Goal: Task Accomplishment & Management: Manage account settings

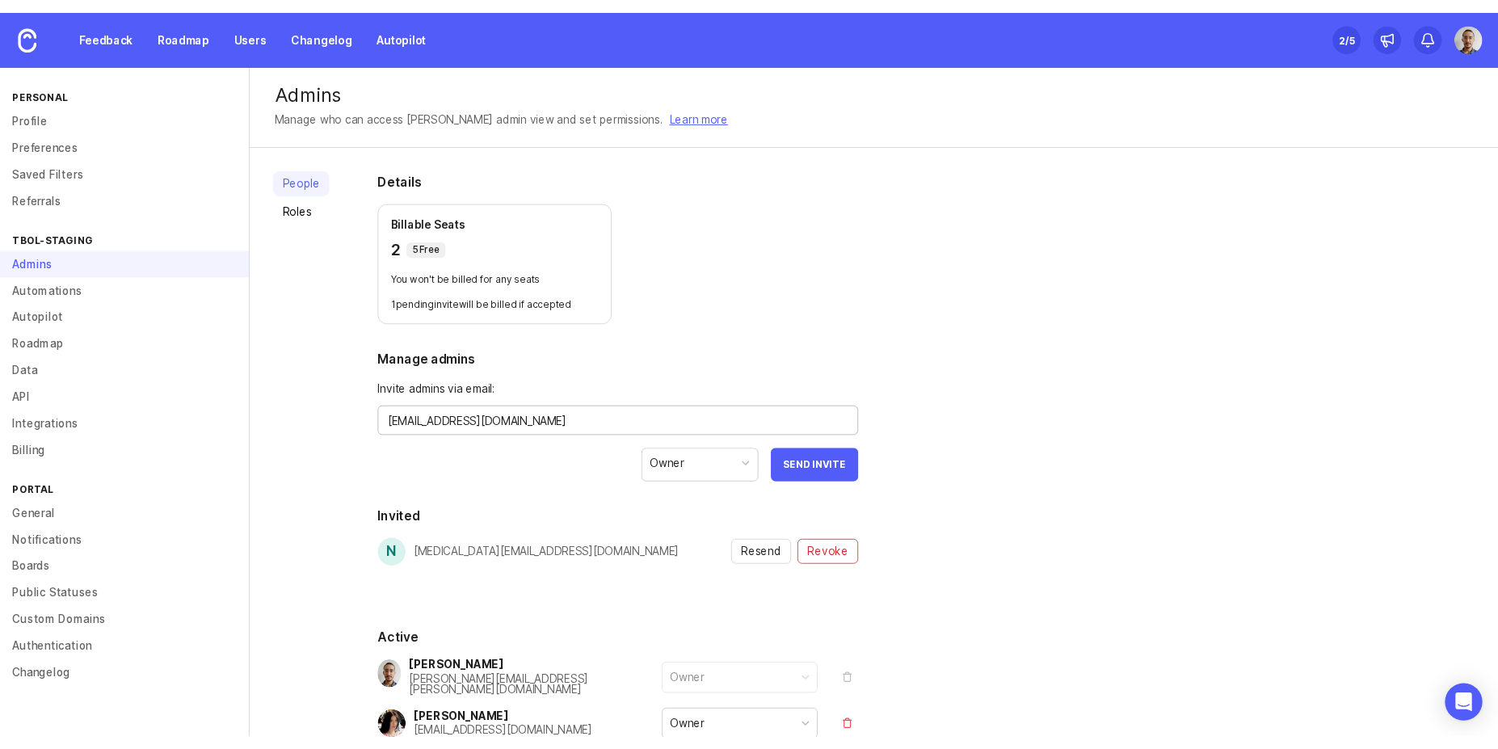
scroll to position [101, 0]
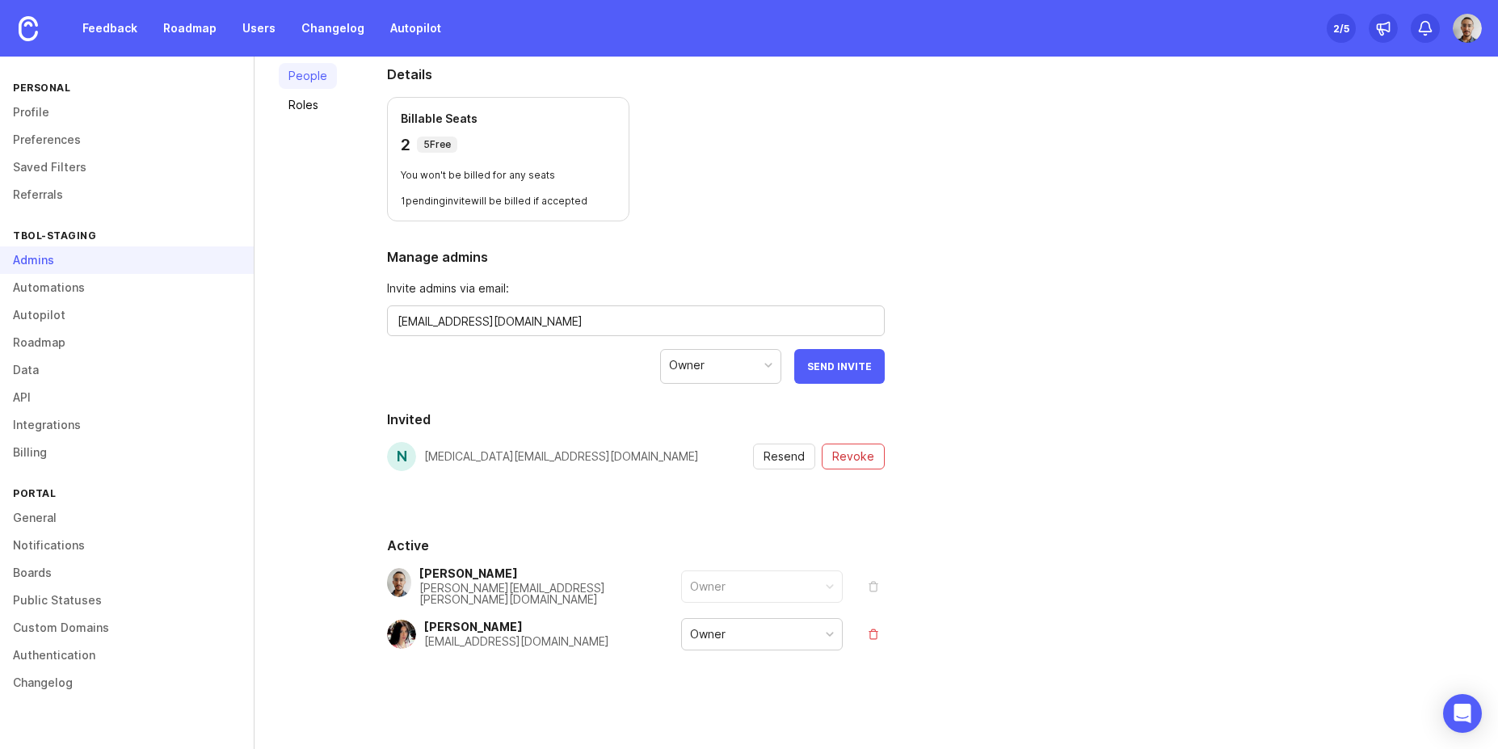
click at [721, 252] on h2 "Manage admins" at bounding box center [636, 256] width 498 height 19
click at [250, 32] on link "Users" at bounding box center [259, 28] width 53 height 29
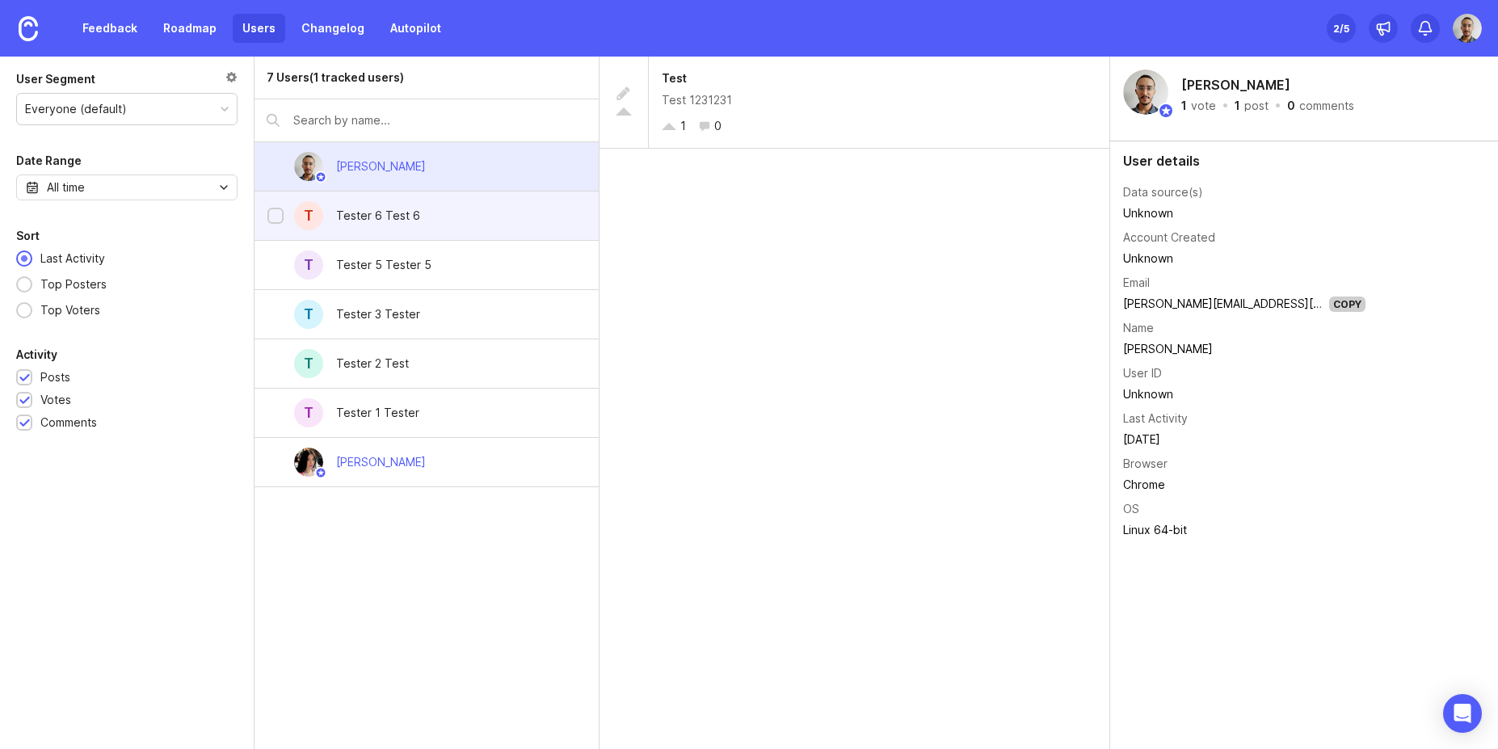
click at [355, 213] on div "Tester 6 Test 6" at bounding box center [378, 216] width 84 height 18
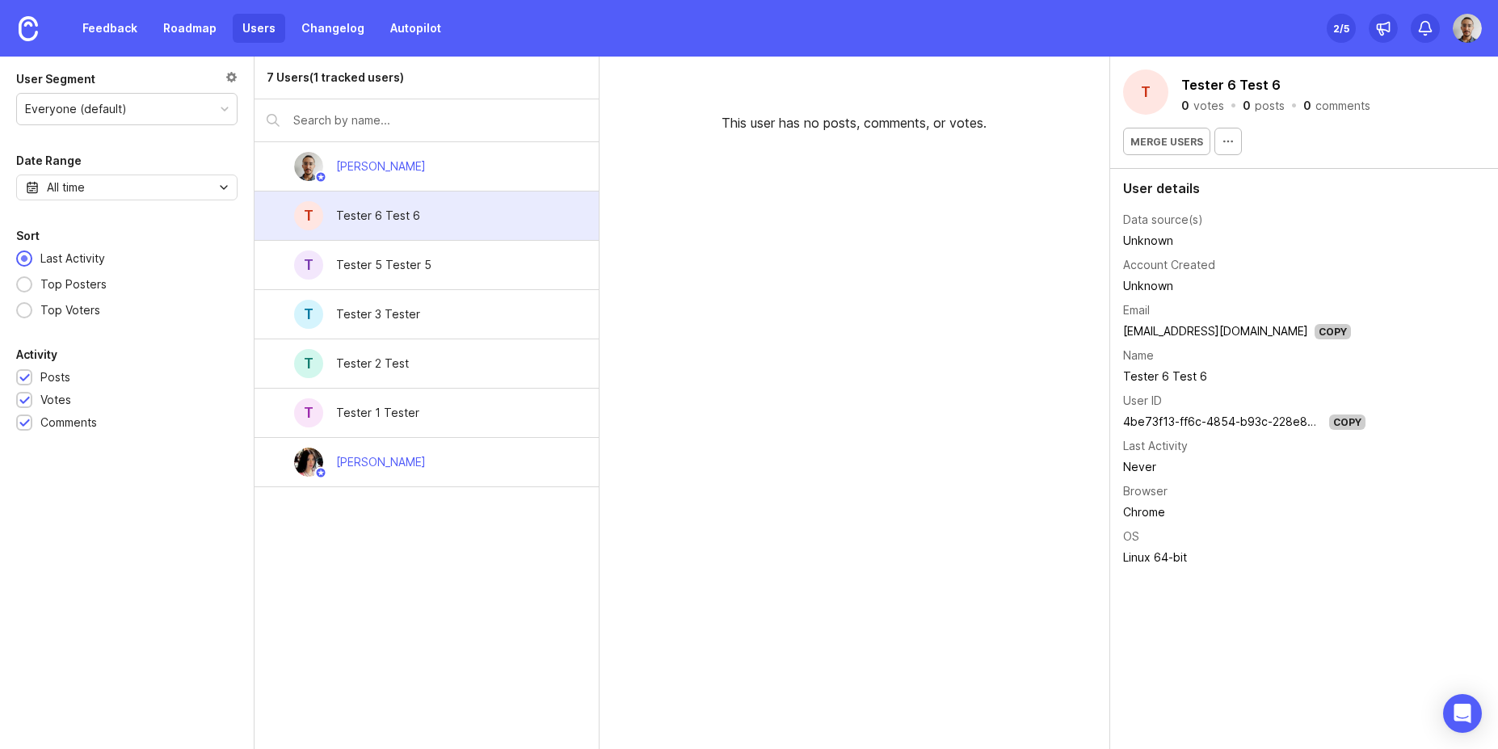
click at [1139, 238] on td "Unknown" at bounding box center [1244, 240] width 242 height 21
click at [402, 167] on div "[PERSON_NAME]" at bounding box center [381, 167] width 90 height 18
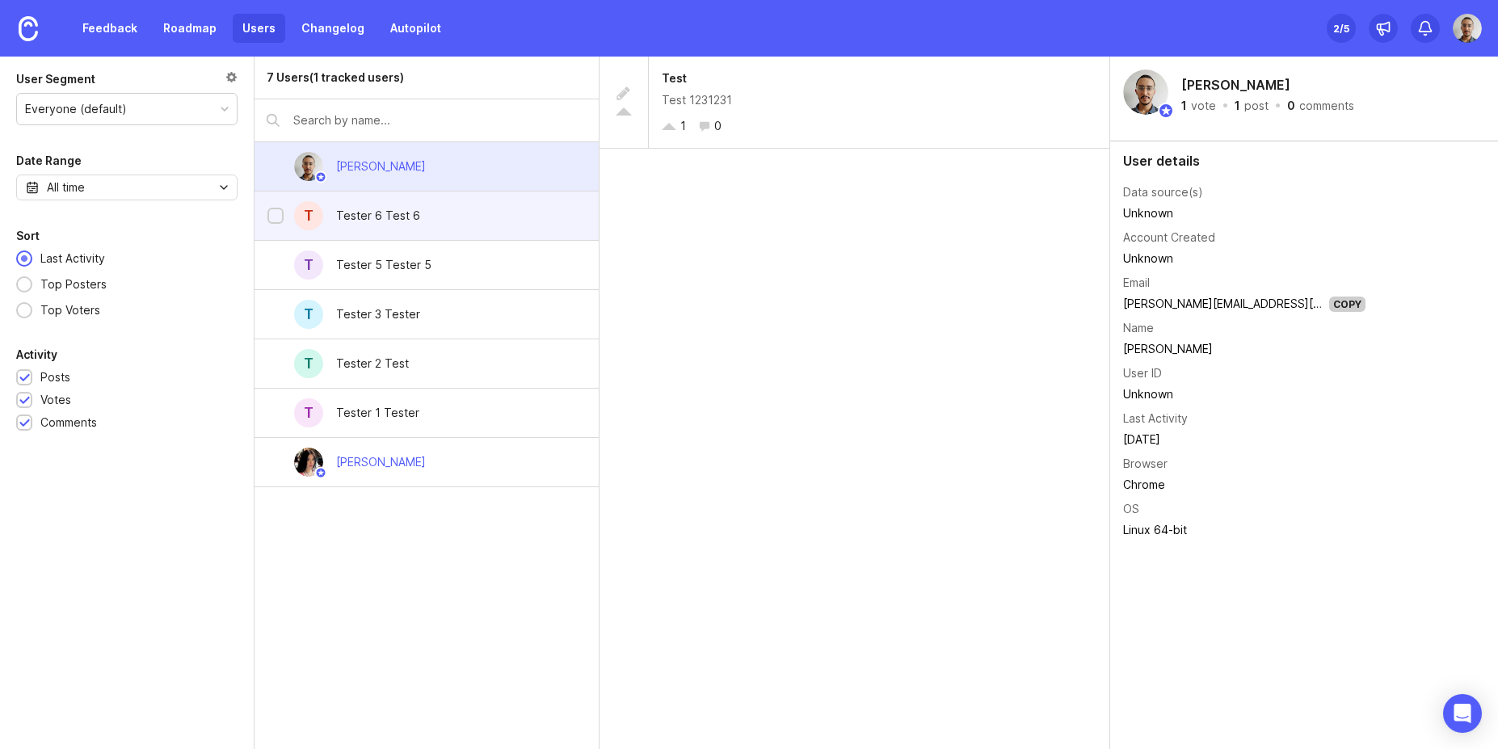
click at [379, 216] on div "Tester 6 Test 6" at bounding box center [378, 216] width 84 height 18
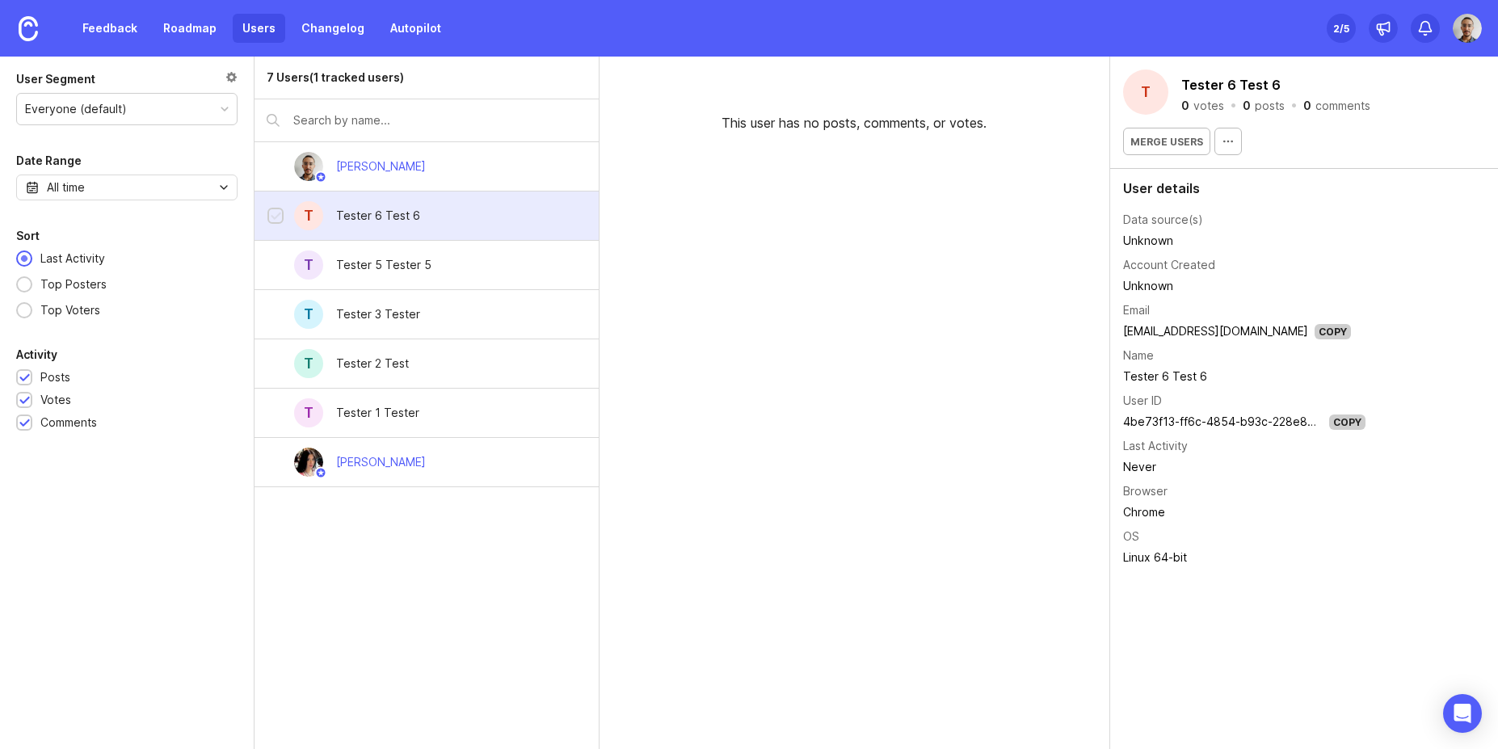
click at [276, 222] on div at bounding box center [275, 216] width 16 height 16
click at [269, 256] on div "T Tester 5 Tester 5" at bounding box center [425, 265] width 343 height 49
click at [275, 314] on div at bounding box center [276, 315] width 11 height 12
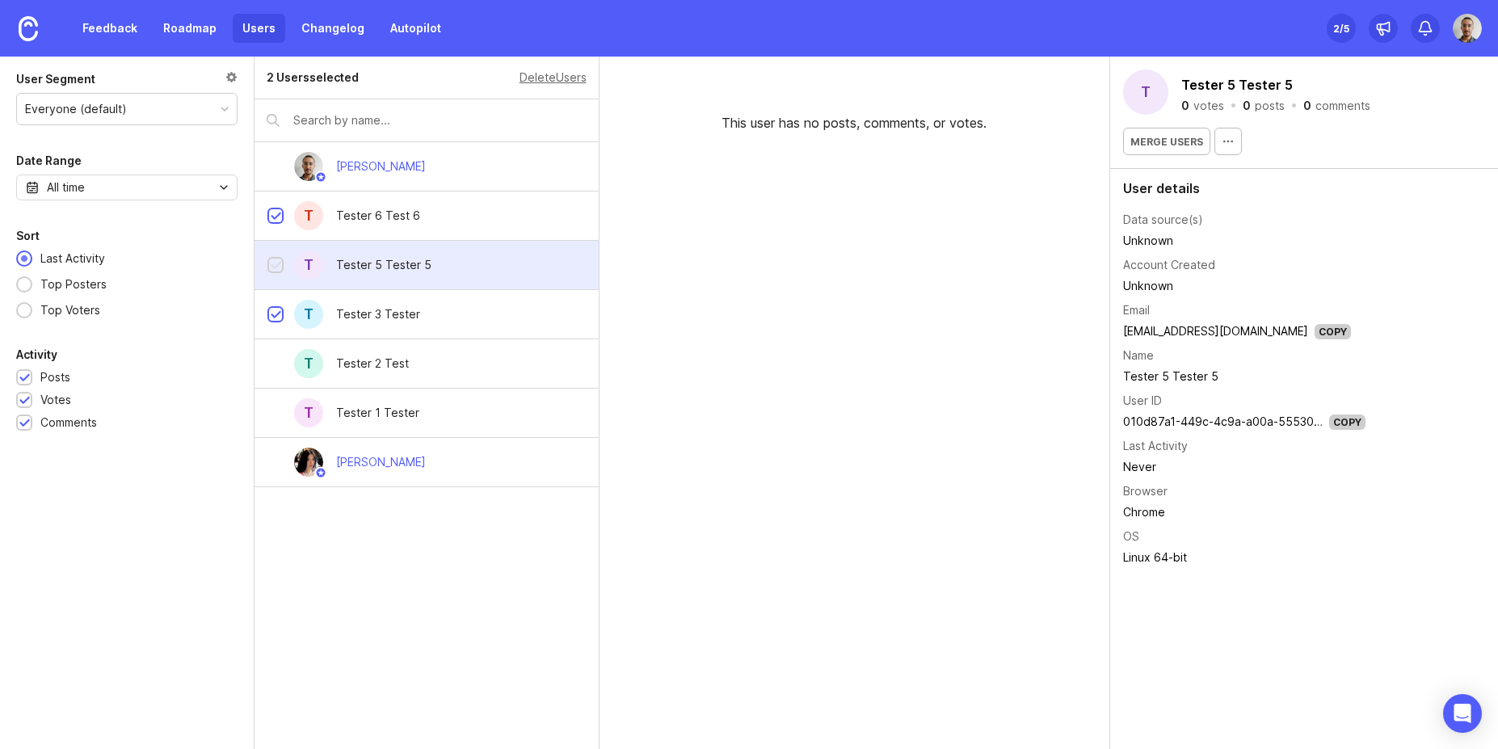
click at [270, 263] on div at bounding box center [275, 265] width 16 height 16
click at [267, 369] on div "T Tester 2 Test" at bounding box center [425, 363] width 343 height 49
click at [276, 409] on div at bounding box center [276, 414] width 11 height 12
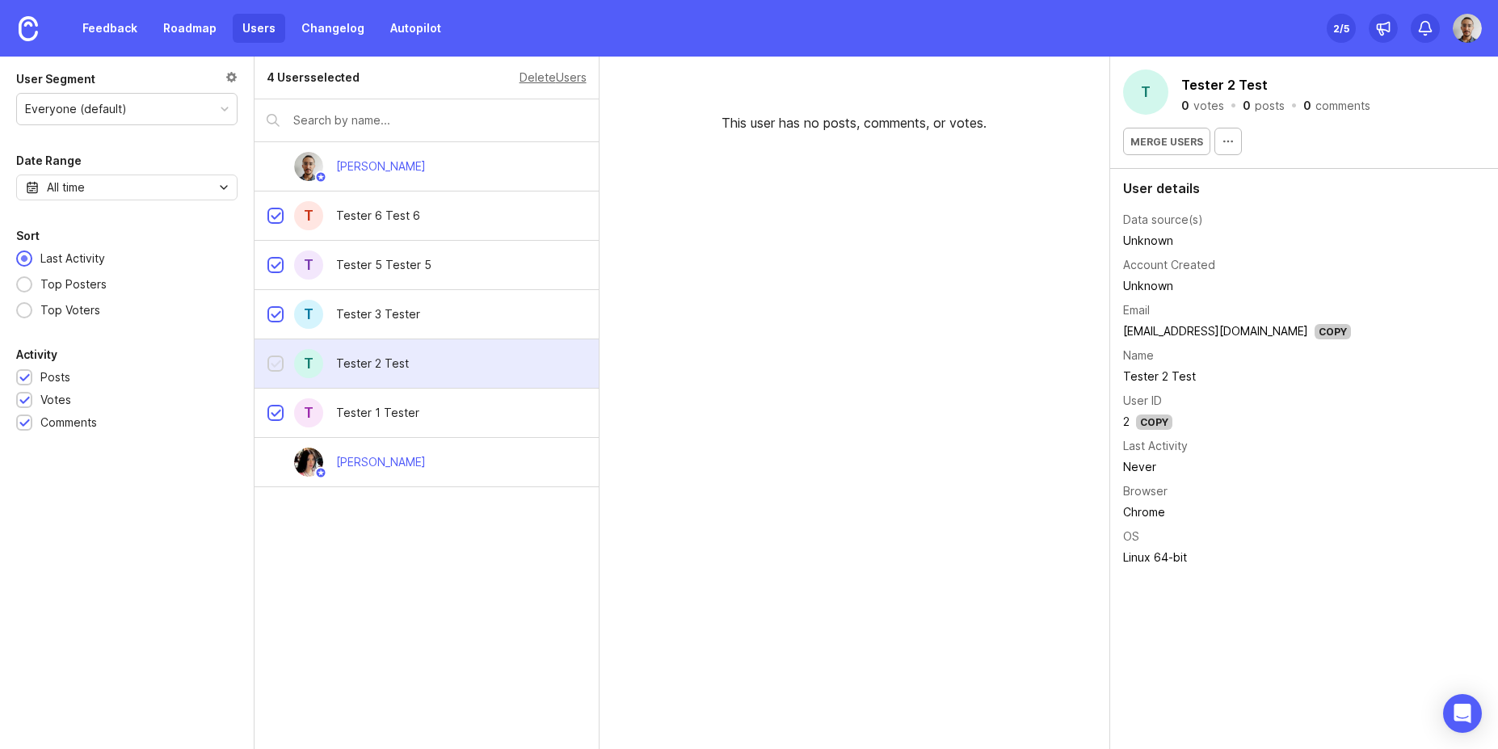
click at [276, 362] on div at bounding box center [276, 365] width 11 height 12
click at [536, 78] on div "Delete Users" at bounding box center [552, 78] width 67 height 18
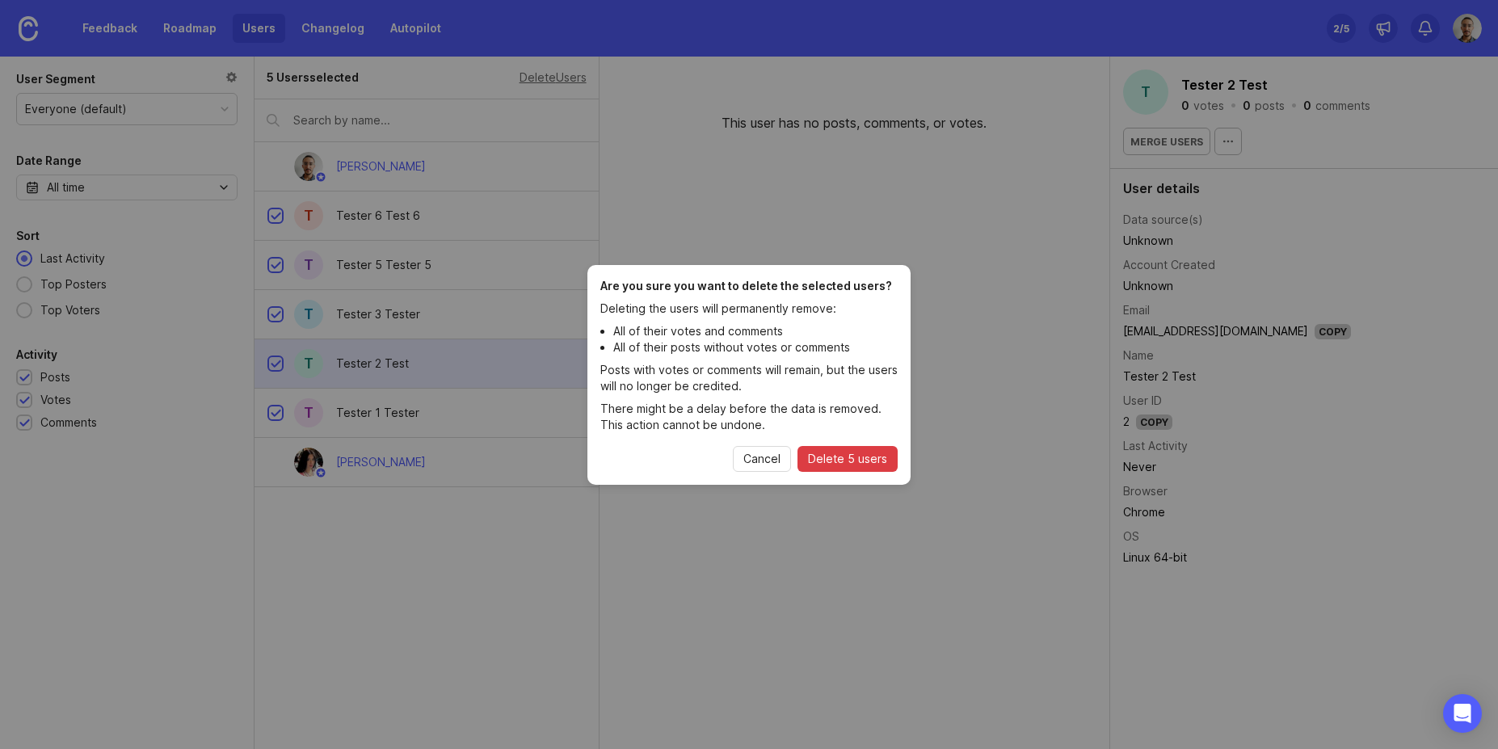
click at [843, 464] on span "Delete 5 users" at bounding box center [847, 459] width 79 height 16
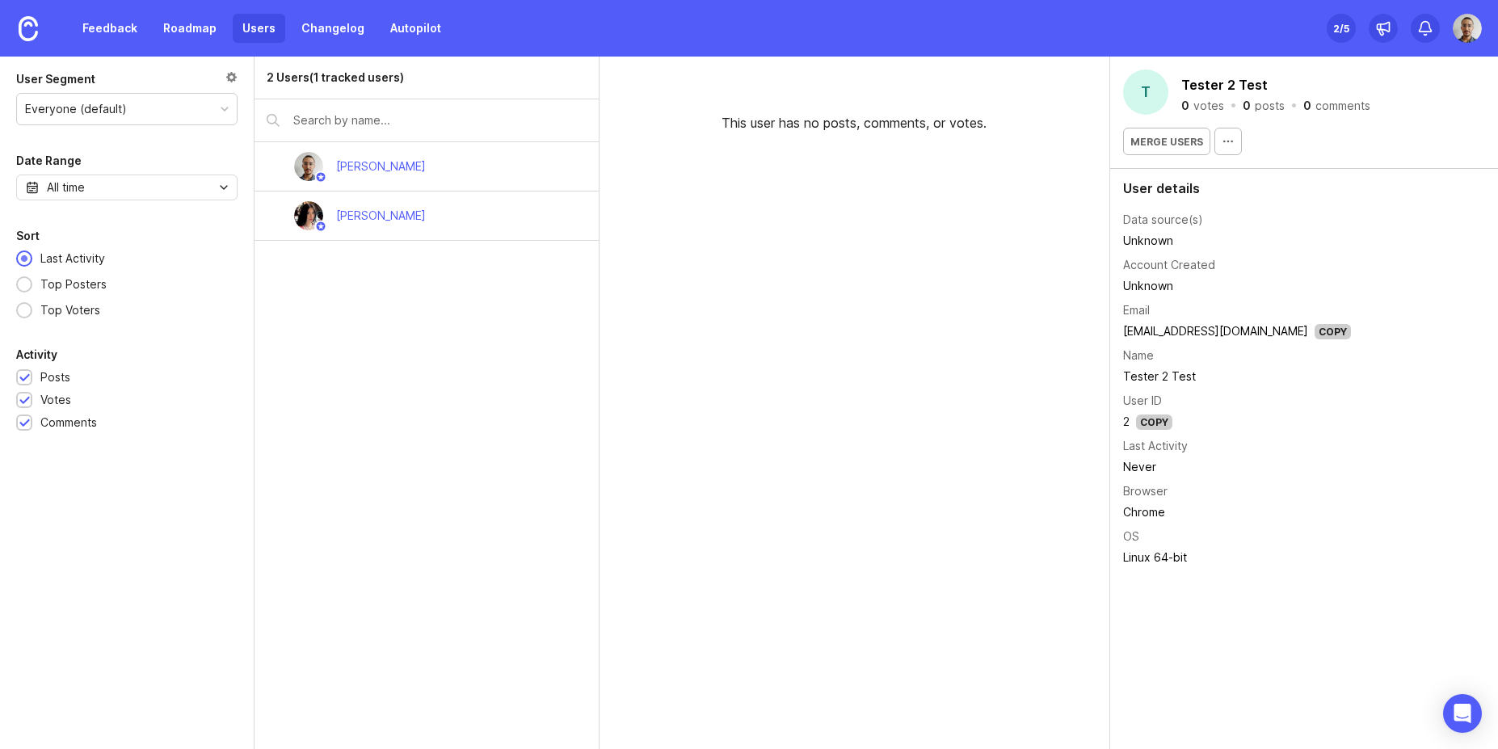
click at [532, 402] on div "2 Users (1 tracked users) Joao Gilberto Sofiia Filippova" at bounding box center [426, 403] width 344 height 692
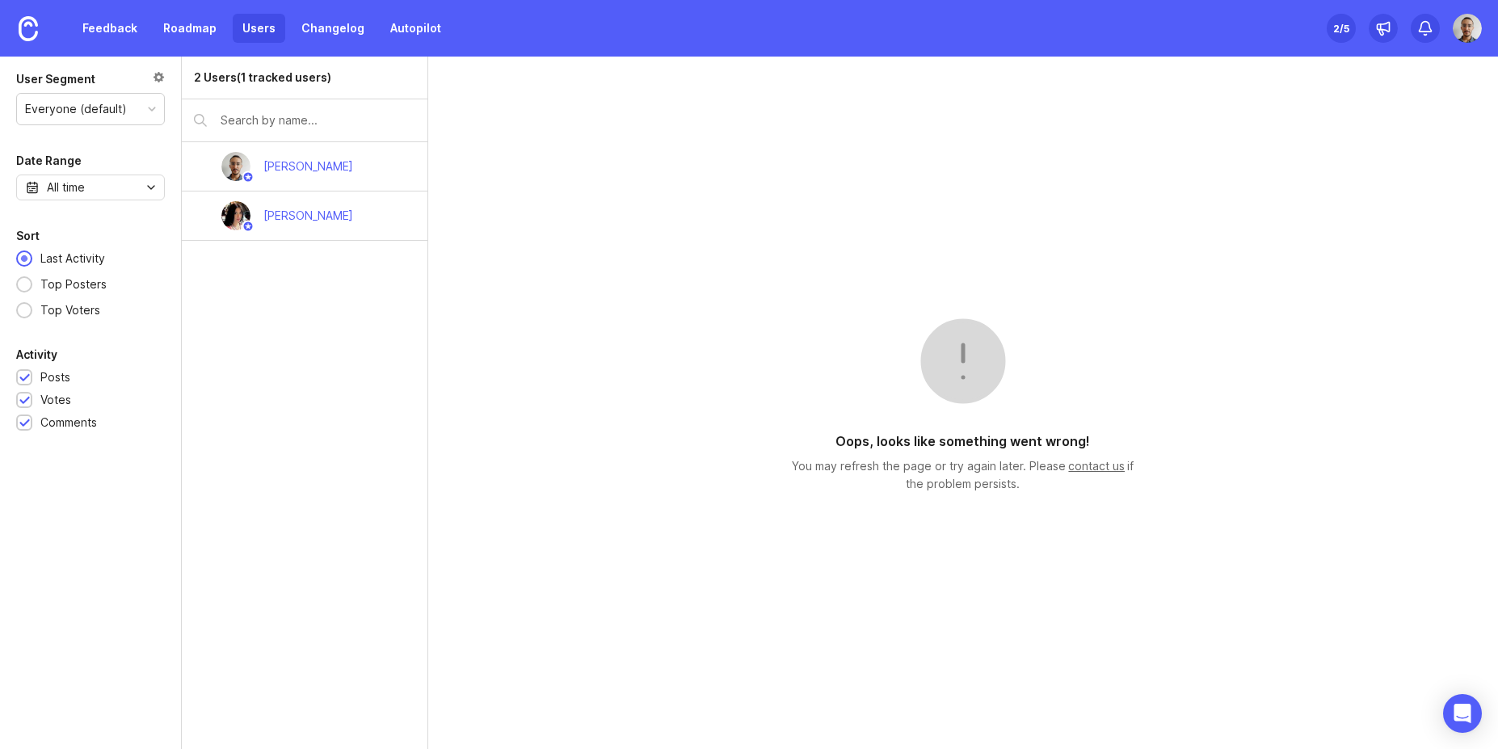
click at [307, 357] on div "2 Users (1 tracked users) [PERSON_NAME] Sofiia [PERSON_NAME]" at bounding box center [305, 403] width 246 height 692
click at [271, 423] on div "2 Users (1 tracked users) [PERSON_NAME] Sofiia [PERSON_NAME]" at bounding box center [305, 403] width 246 height 692
click at [1465, 24] on img at bounding box center [1467, 28] width 29 height 29
click at [1378, 244] on div "Logout" at bounding box center [1410, 236] width 162 height 26
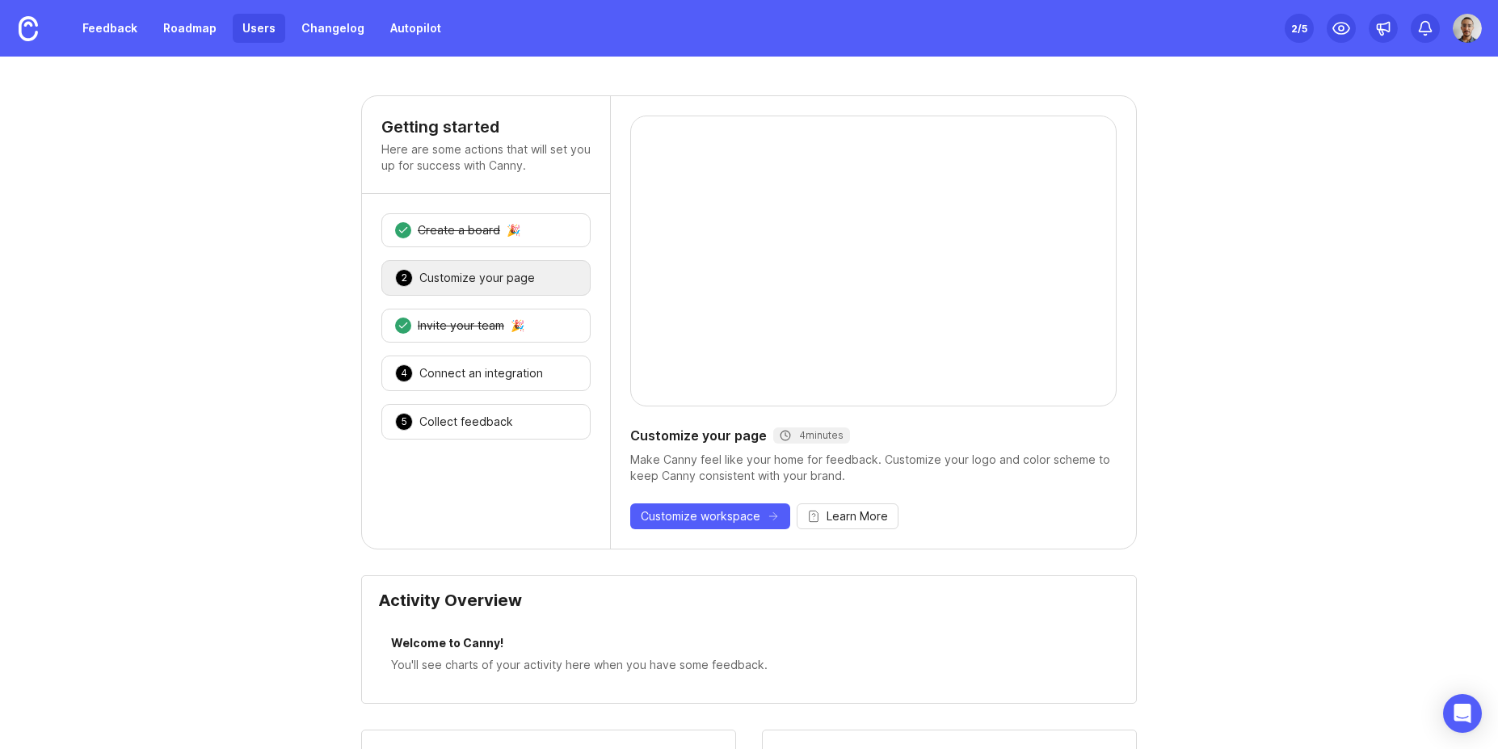
click at [249, 25] on link "Users" at bounding box center [259, 28] width 53 height 29
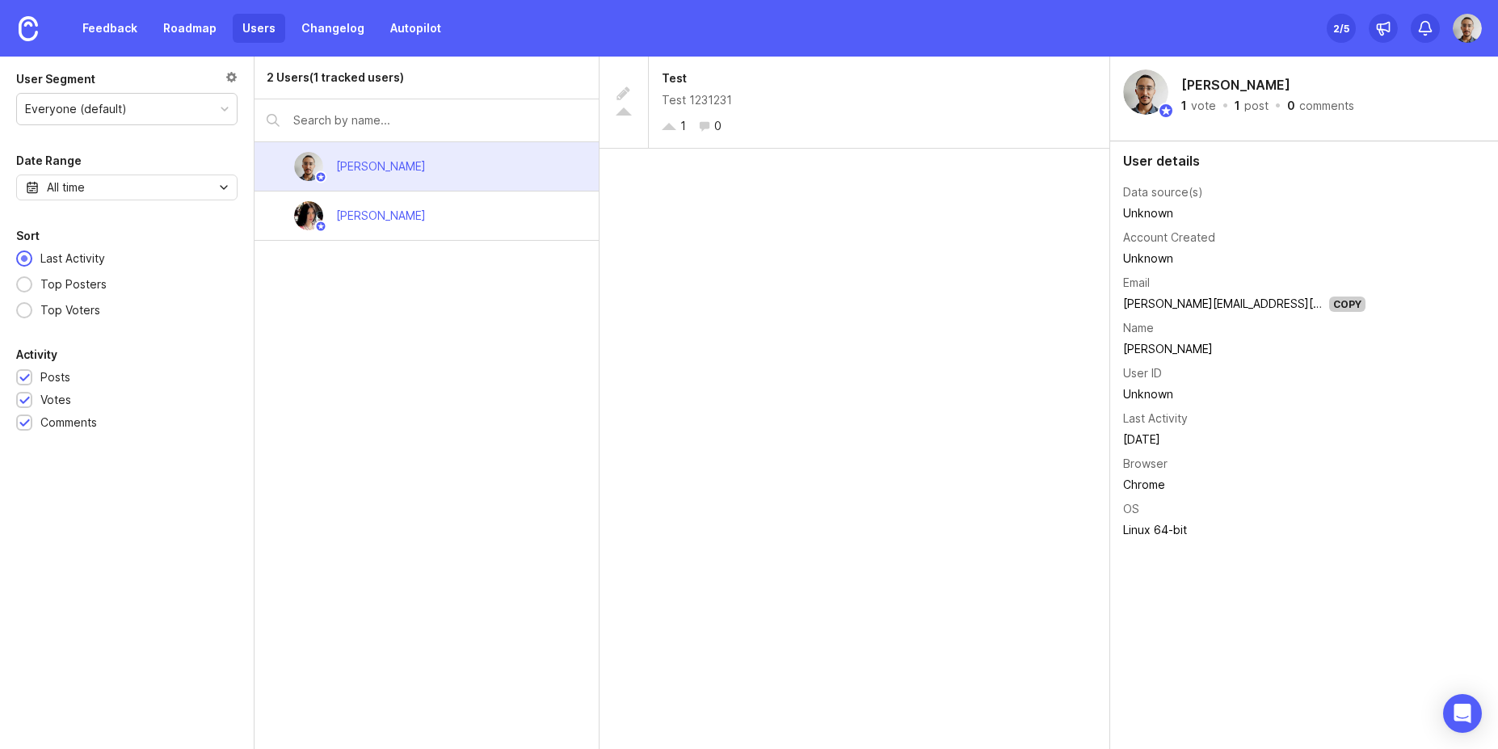
click at [490, 440] on div "2 Users (1 tracked users) [PERSON_NAME] Sofiia [PERSON_NAME]" at bounding box center [426, 403] width 344 height 692
click at [209, 304] on div "Last Activity Top Posters Top Voters" at bounding box center [126, 284] width 221 height 69
click at [836, 503] on div "Test Test 1231231 1 0" at bounding box center [854, 403] width 511 height 692
click at [238, 25] on link "Users" at bounding box center [259, 28] width 53 height 29
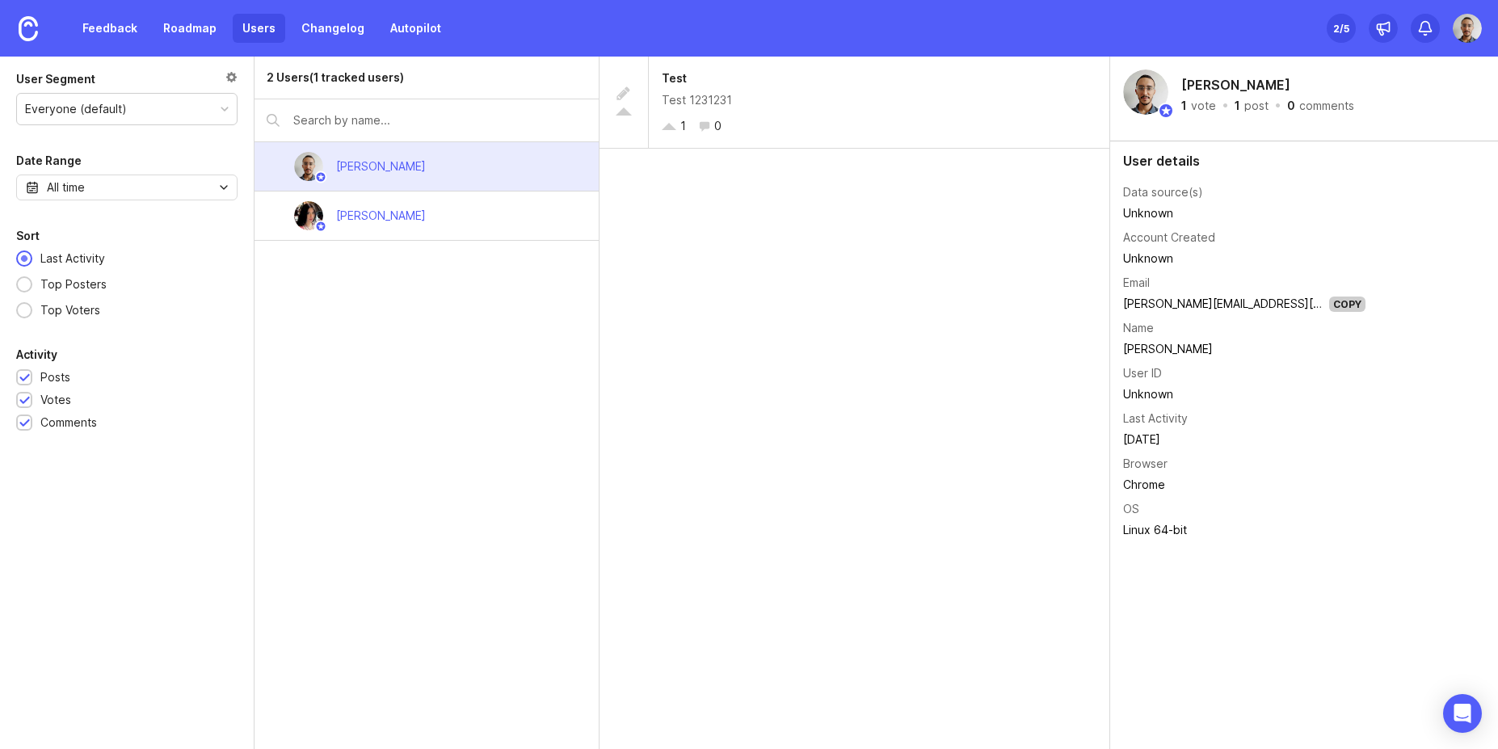
click at [238, 25] on link "Users" at bounding box center [259, 28] width 53 height 29
click at [74, 186] on div "All time" at bounding box center [66, 188] width 38 height 18
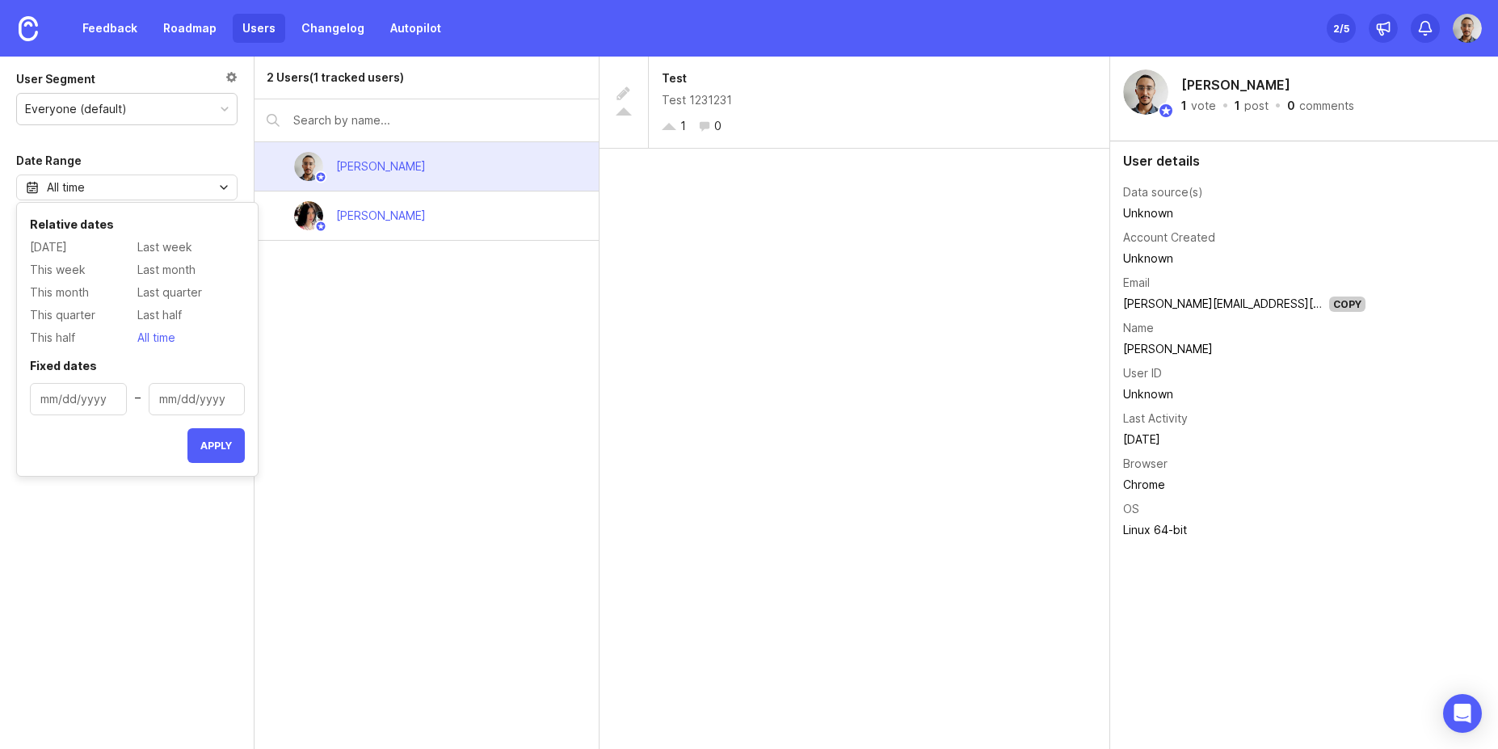
click at [74, 186] on div "All time" at bounding box center [66, 188] width 38 height 18
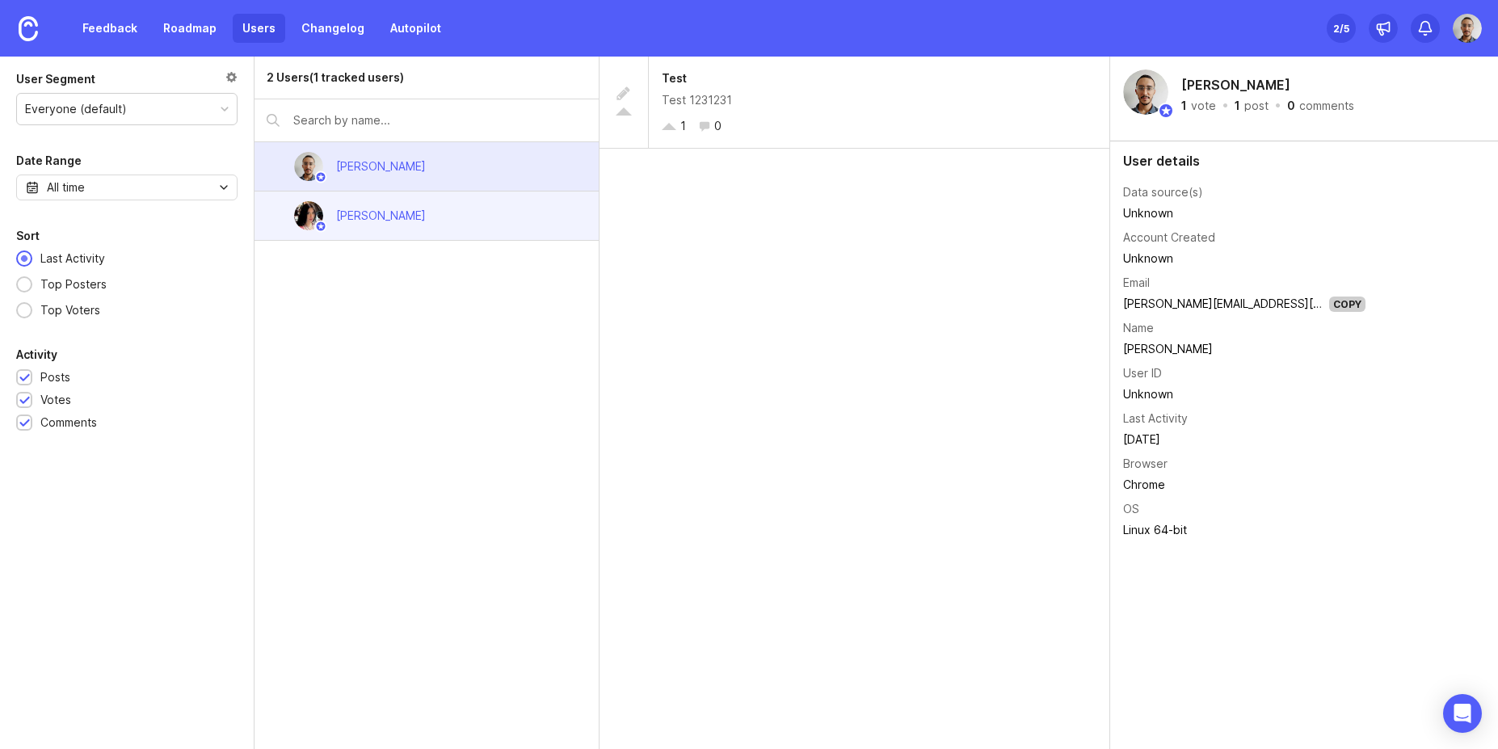
click at [397, 211] on div "Sofiia Filippova" at bounding box center [381, 216] width 90 height 18
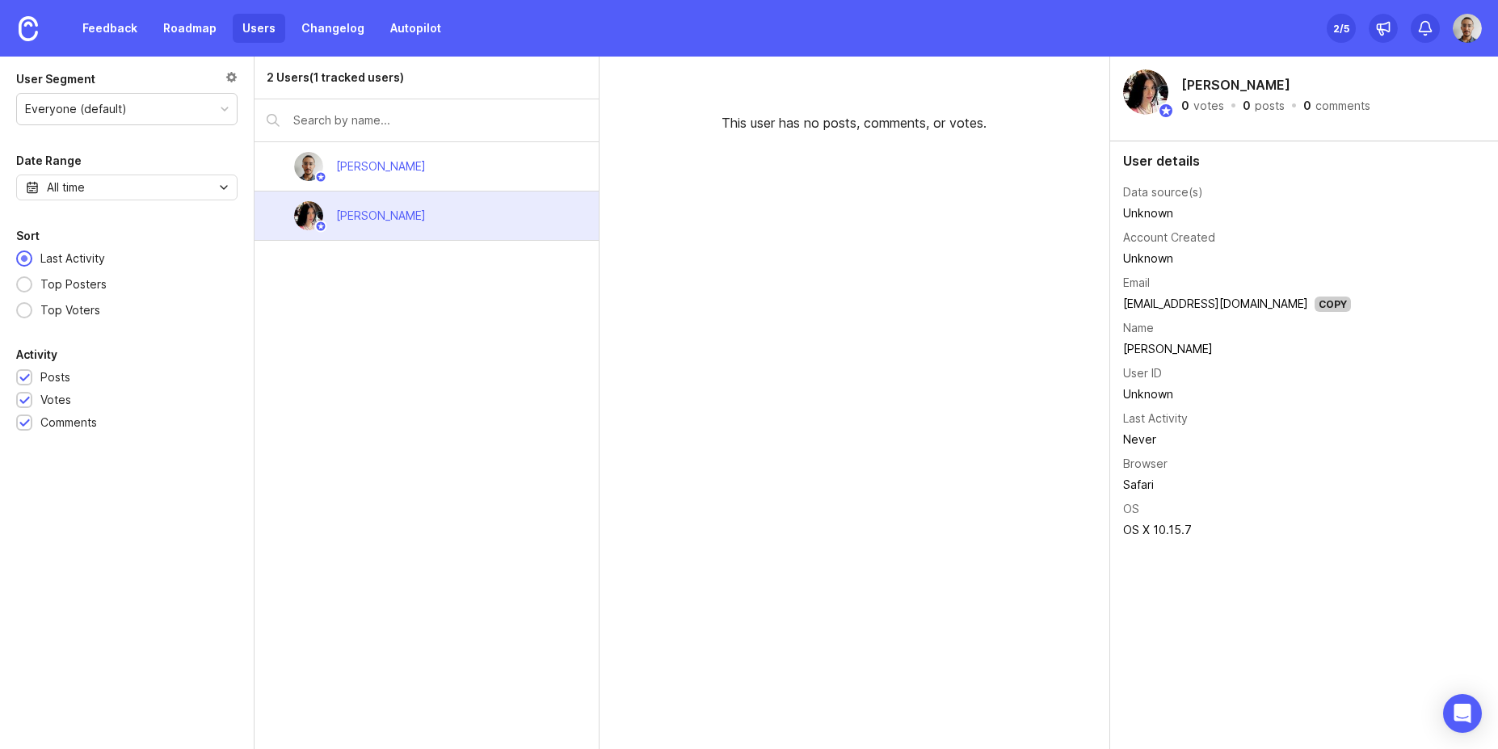
click at [67, 193] on div "All time" at bounding box center [66, 188] width 38 height 18
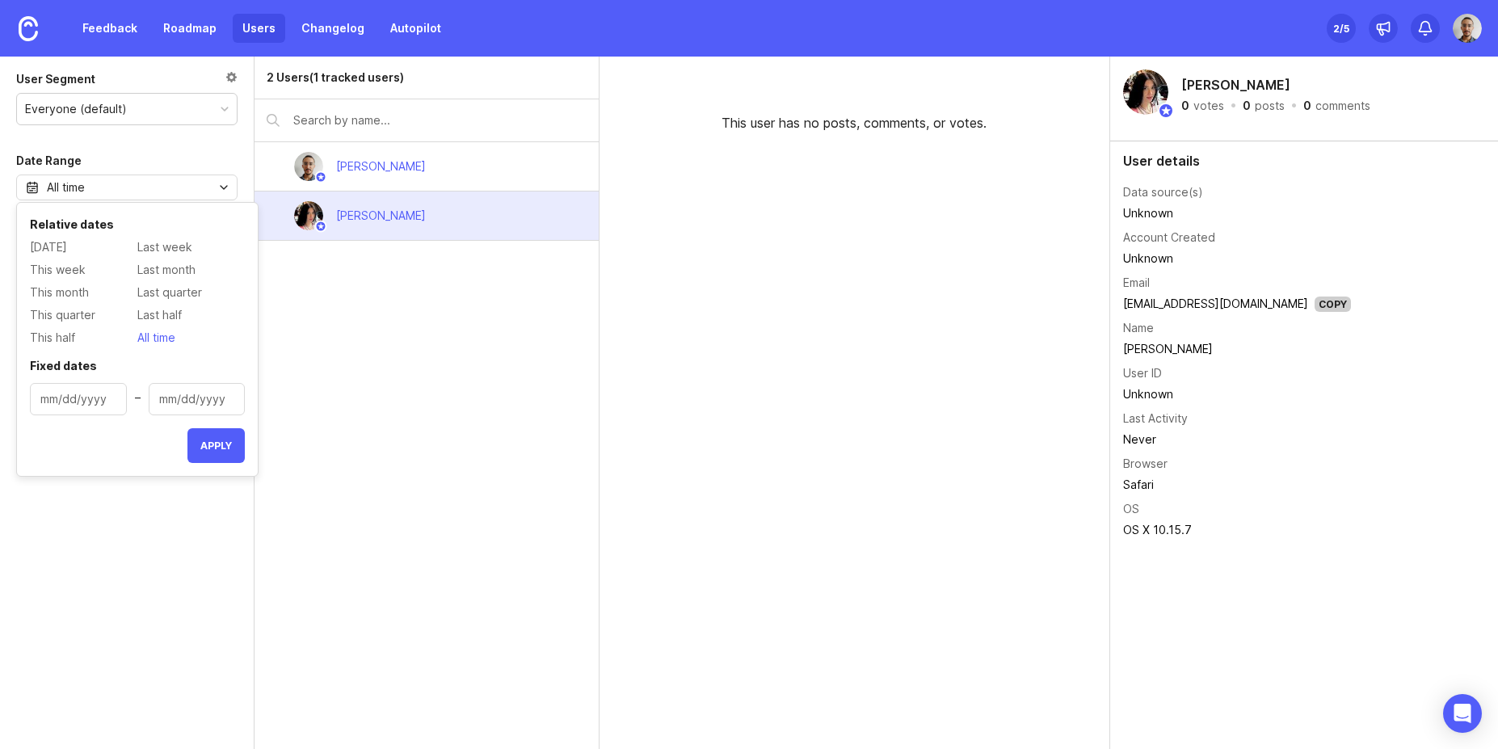
click at [72, 186] on div "All time" at bounding box center [66, 188] width 38 height 18
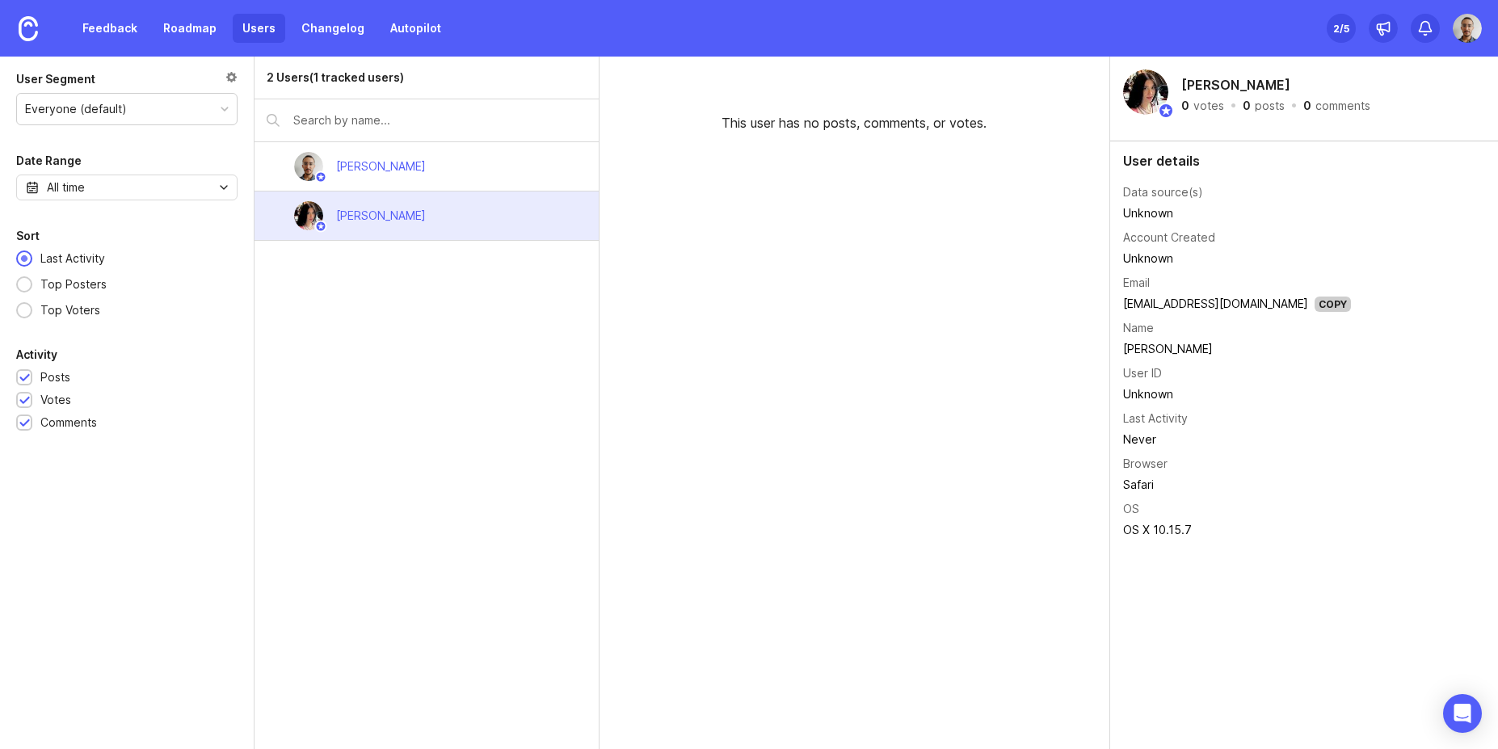
click at [99, 96] on div "Everyone (default)" at bounding box center [127, 109] width 220 height 31
click at [227, 71] on div at bounding box center [231, 79] width 12 height 18
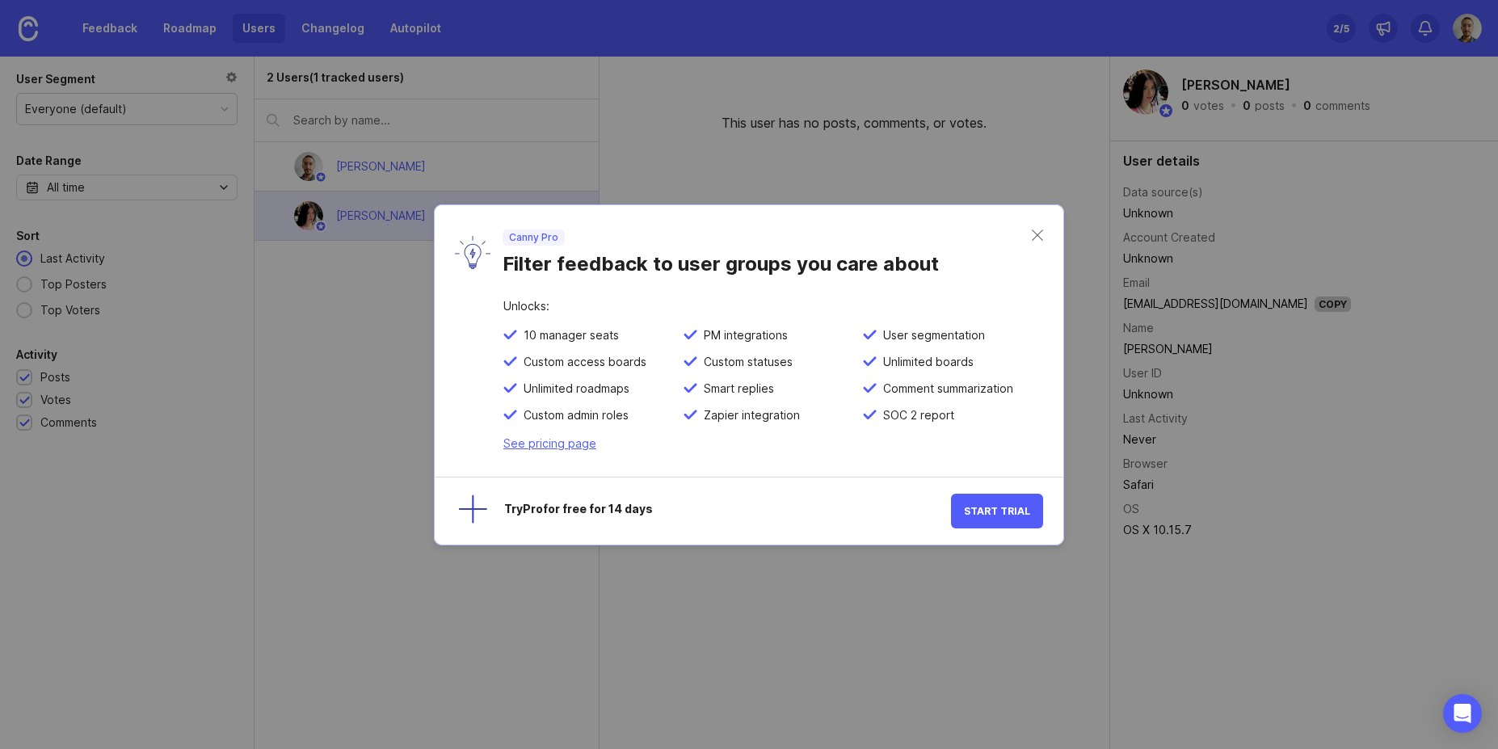
click at [1028, 224] on div "Canny Pro Filter feedback to user groups you care about" at bounding box center [749, 252] width 629 height 95
click at [1028, 222] on div "Canny Pro Filter feedback to user groups you care about" at bounding box center [749, 252] width 629 height 95
click at [1046, 236] on div "Canny Pro Filter feedback to user groups you care about" at bounding box center [749, 252] width 629 height 95
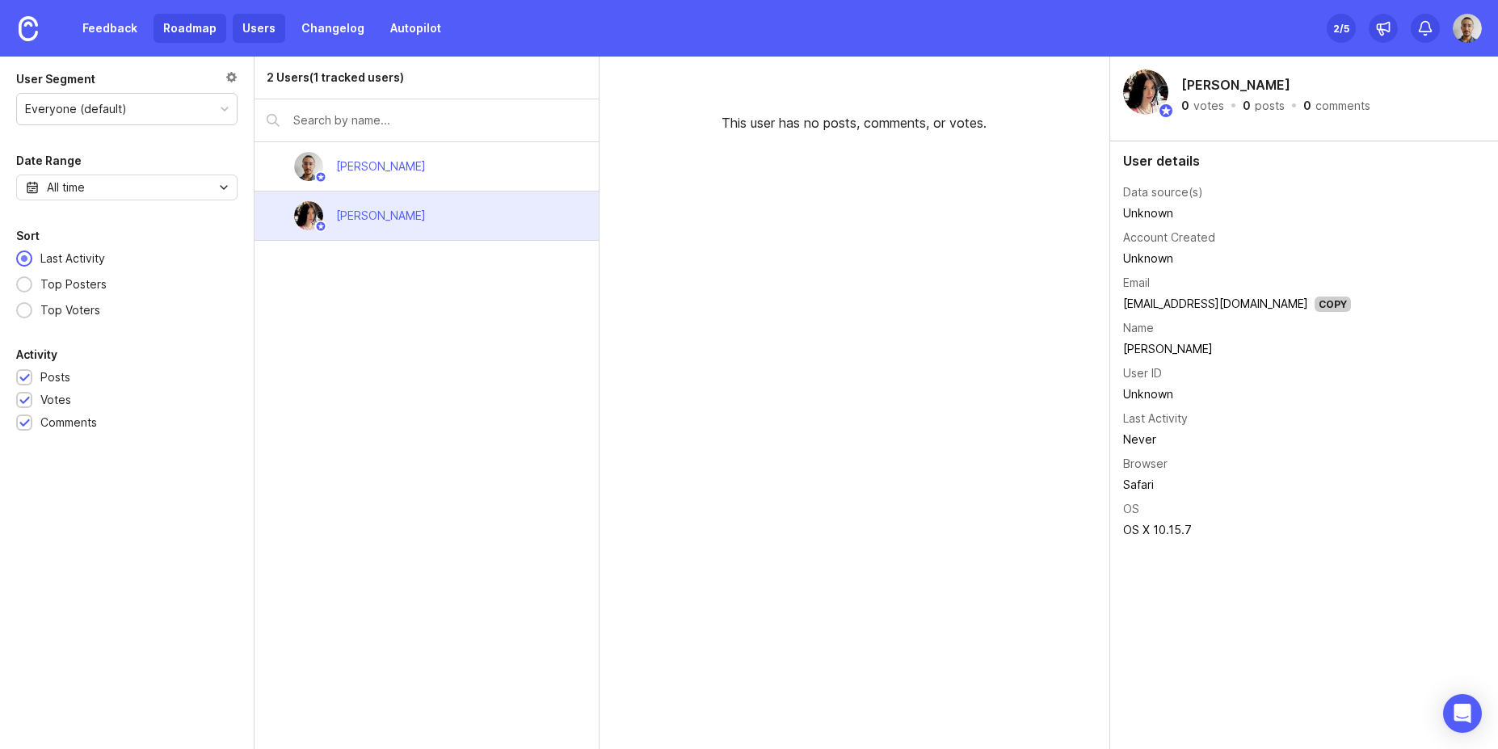
click at [180, 30] on link "Roadmap" at bounding box center [190, 28] width 73 height 29
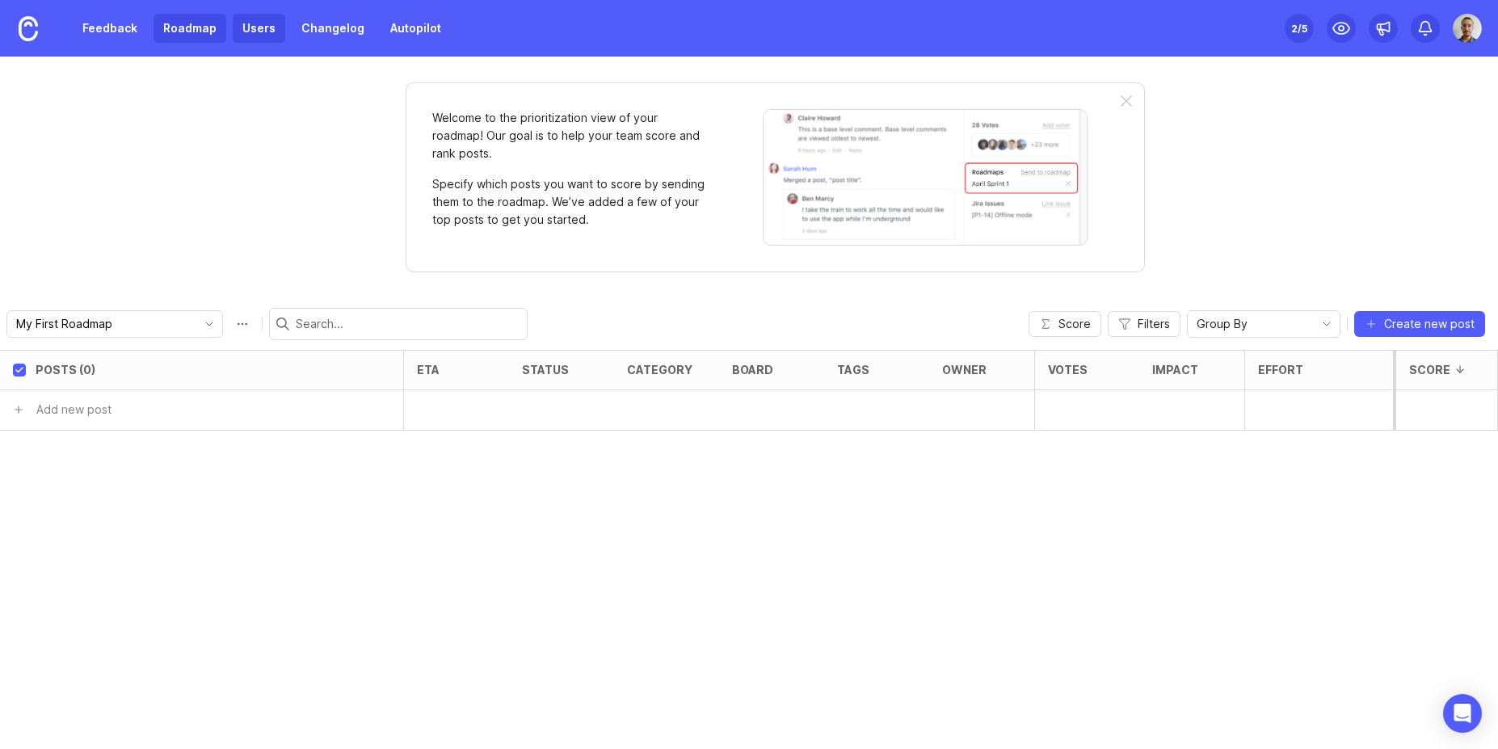
click at [271, 40] on link "Users" at bounding box center [259, 28] width 53 height 29
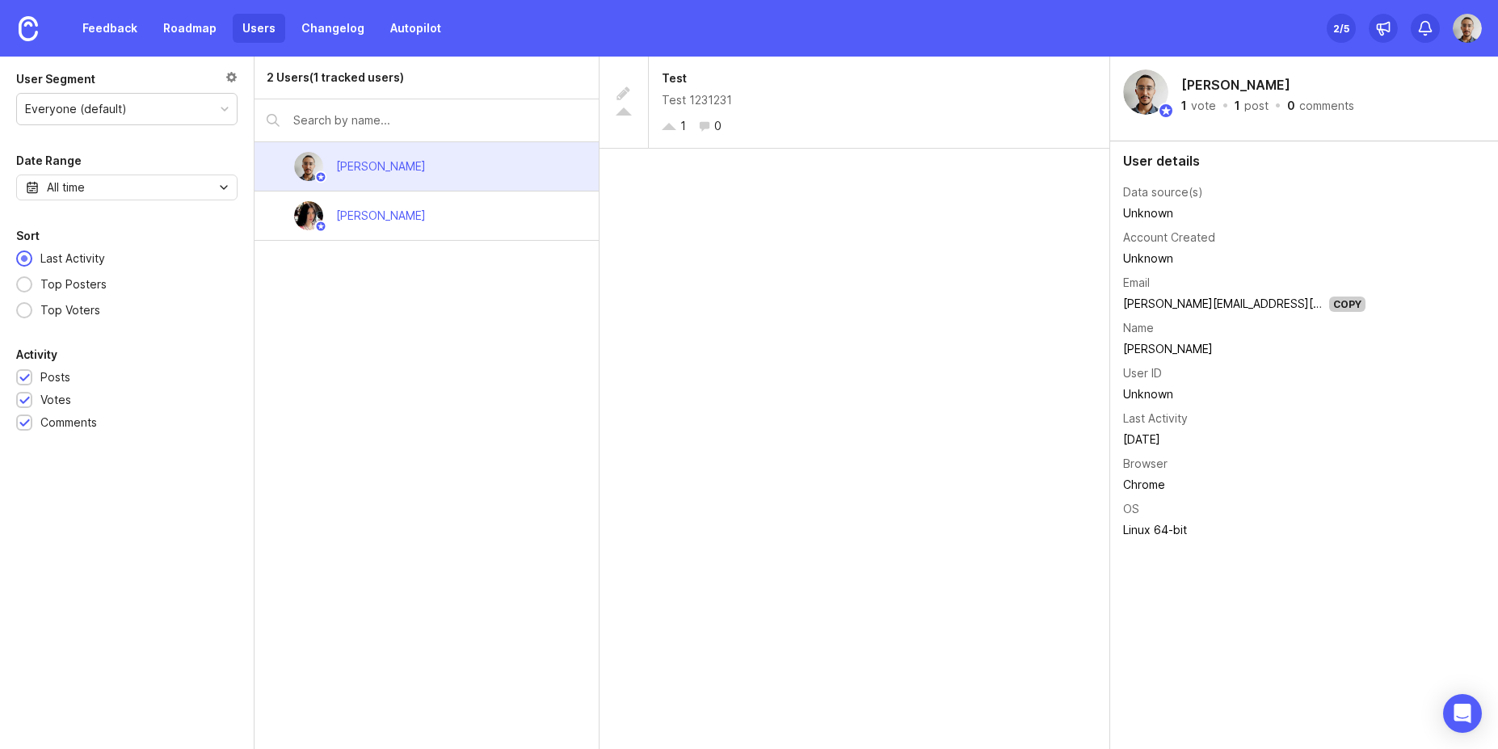
click at [425, 440] on div "2 Users (1 tracked users) Joao Gilberto Sofiia Filippova" at bounding box center [426, 403] width 344 height 692
click at [425, 440] on div "2 Users (1 tracked users) [PERSON_NAME] Sofiia [PERSON_NAME]" at bounding box center [426, 403] width 344 height 692
click at [1459, 31] on img at bounding box center [1467, 28] width 29 height 29
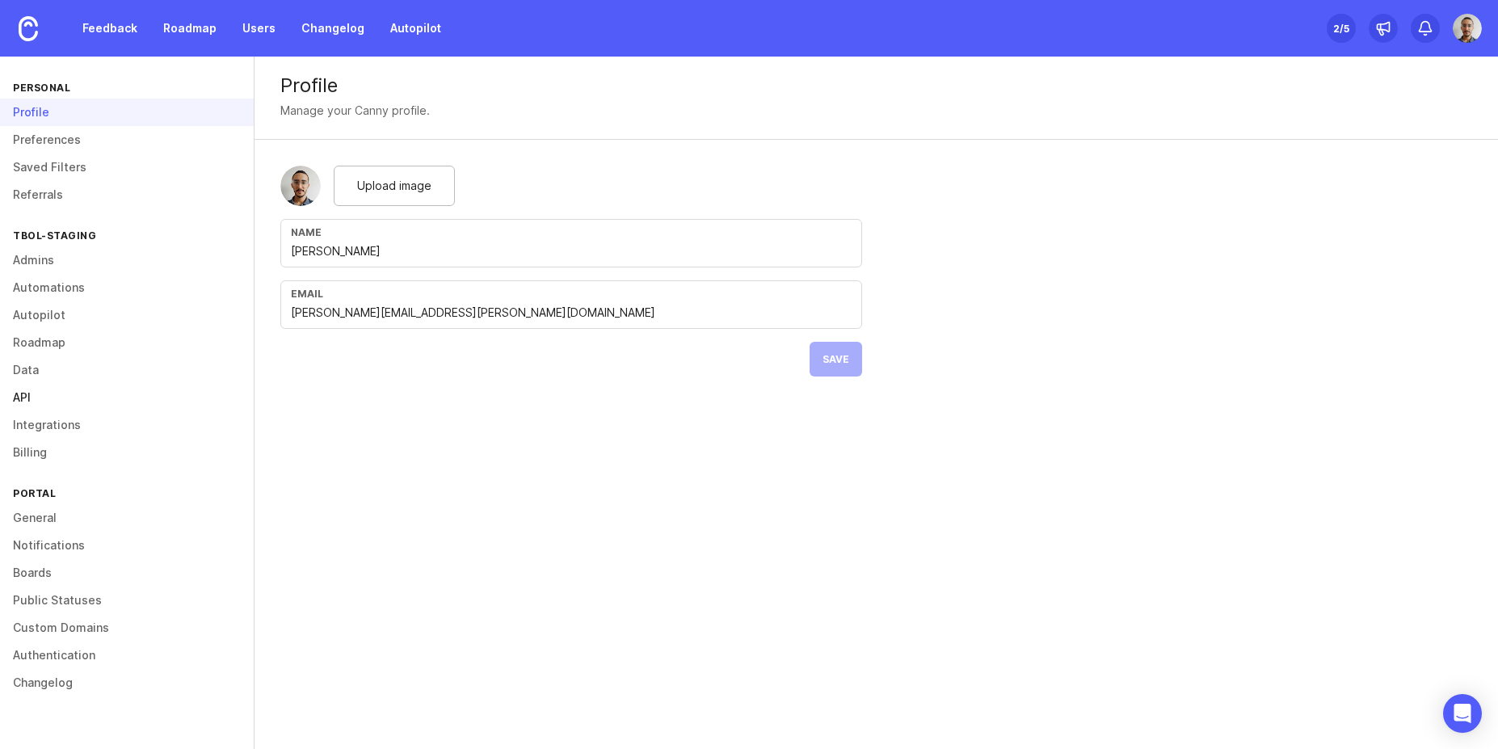
click at [20, 401] on link "API" at bounding box center [127, 397] width 254 height 27
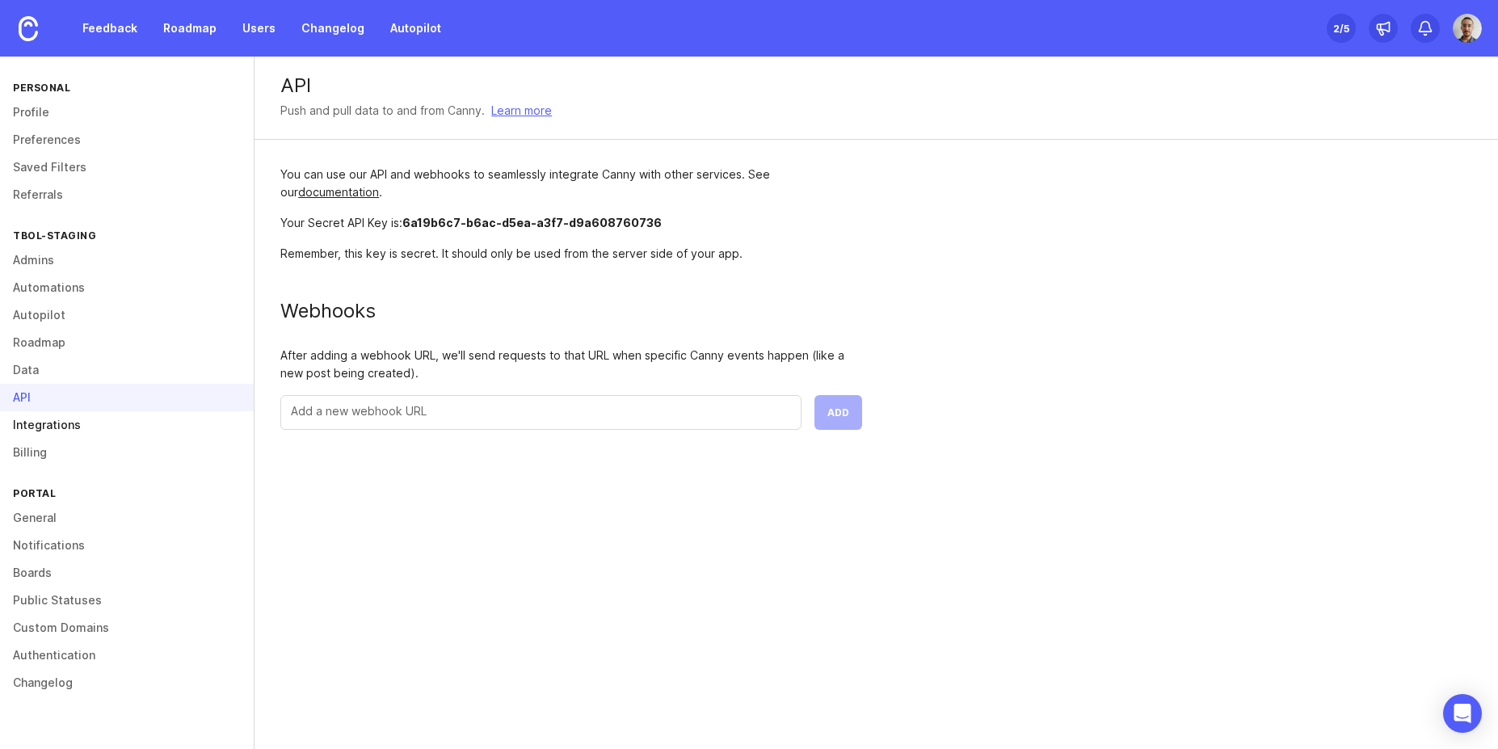
click at [40, 423] on link "Integrations" at bounding box center [127, 424] width 254 height 27
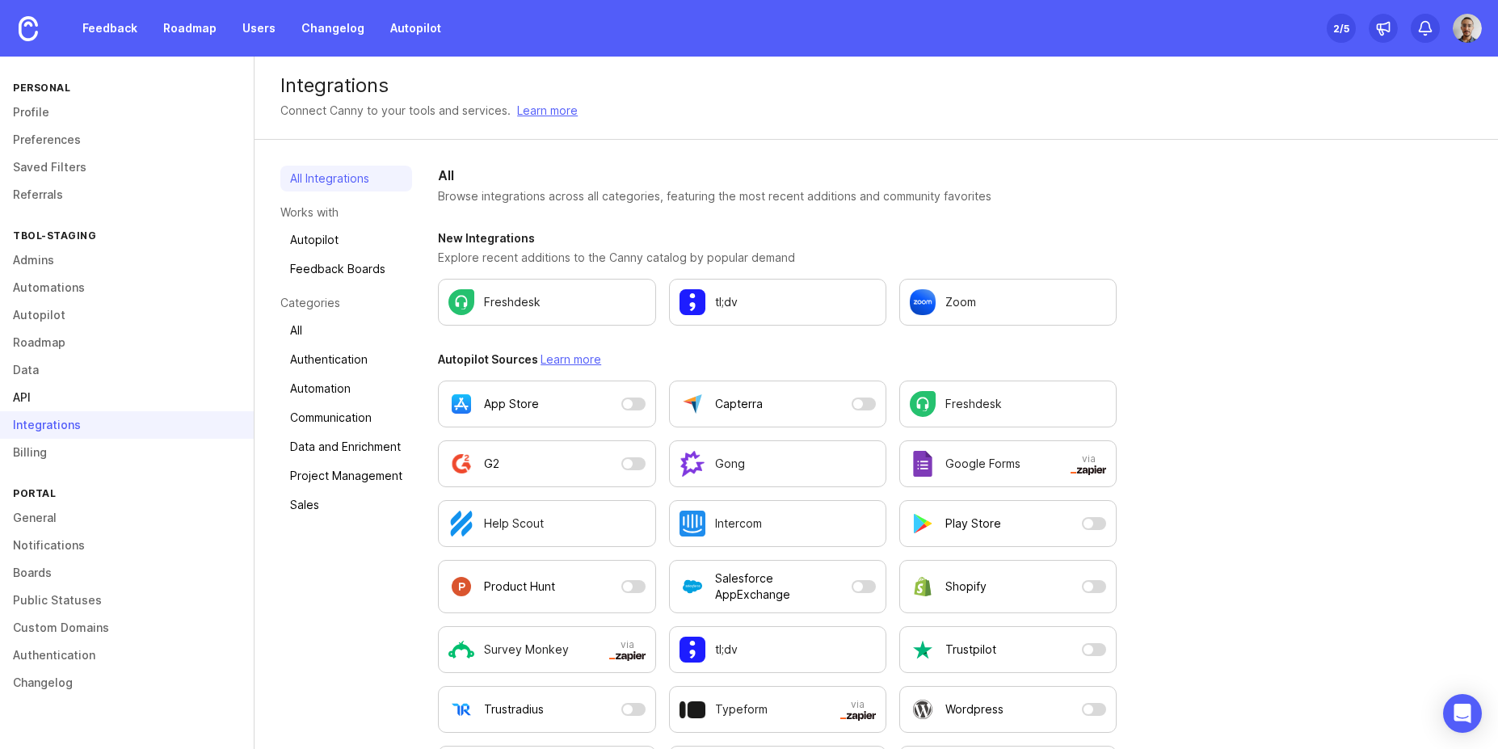
click at [26, 395] on link "API" at bounding box center [127, 397] width 254 height 27
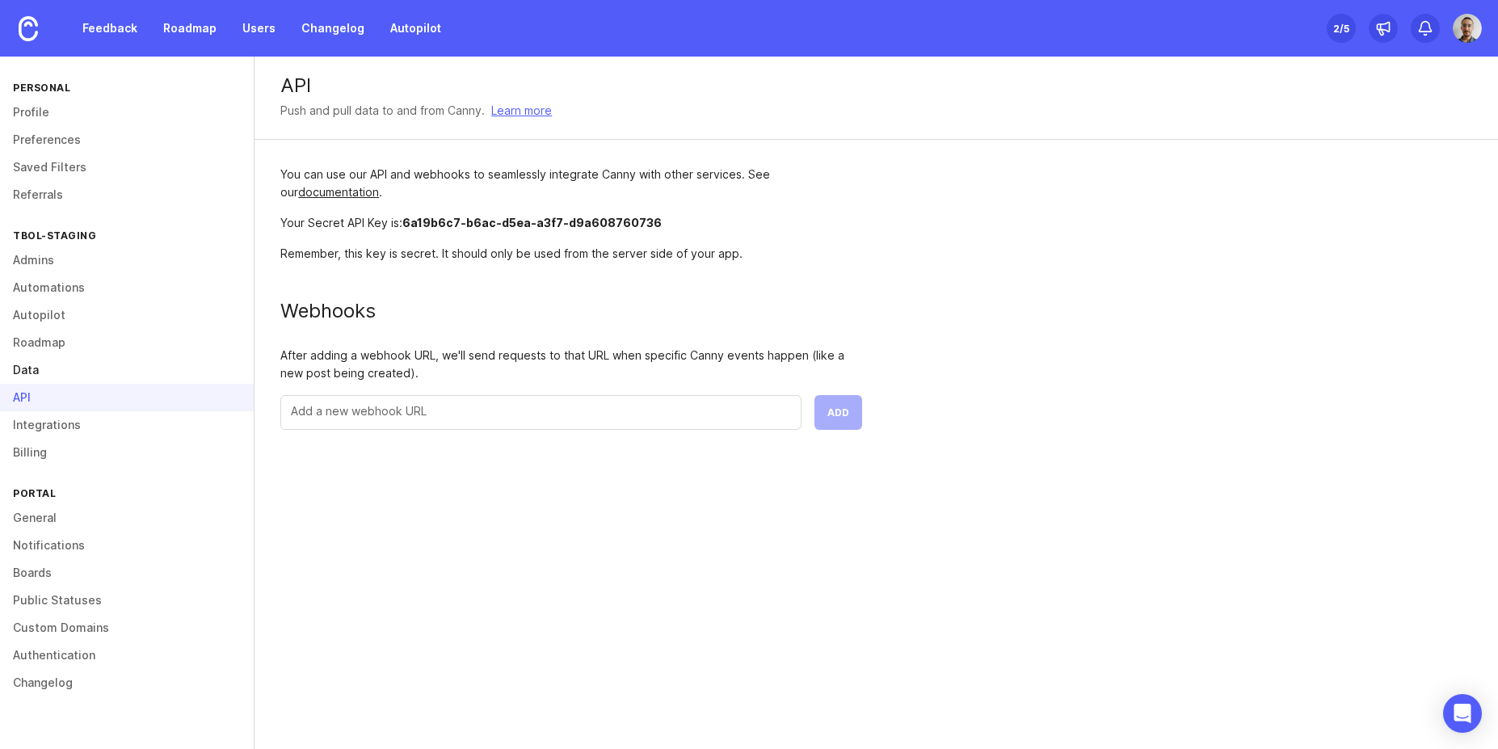
click at [27, 374] on link "Data" at bounding box center [127, 369] width 254 height 27
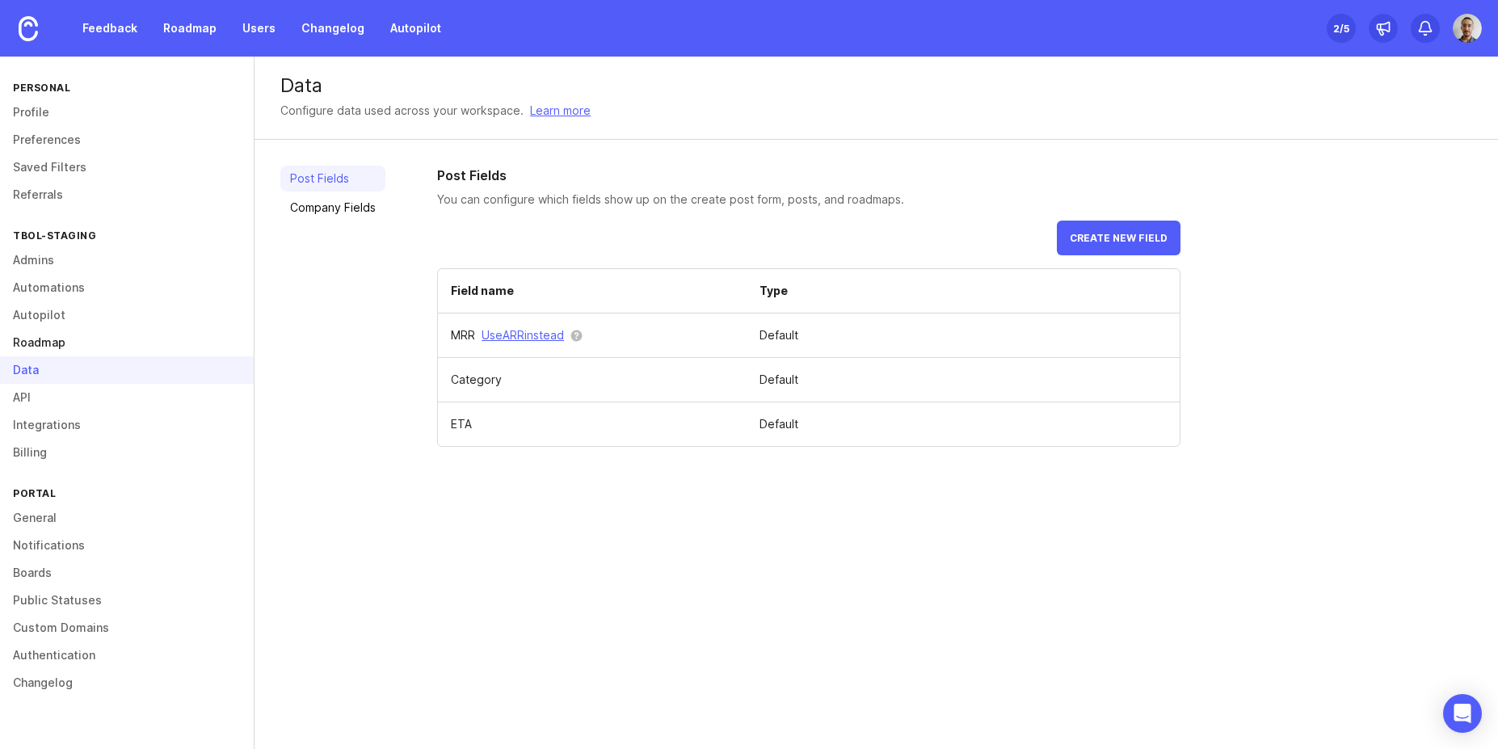
click at [42, 349] on link "Roadmap" at bounding box center [127, 342] width 254 height 27
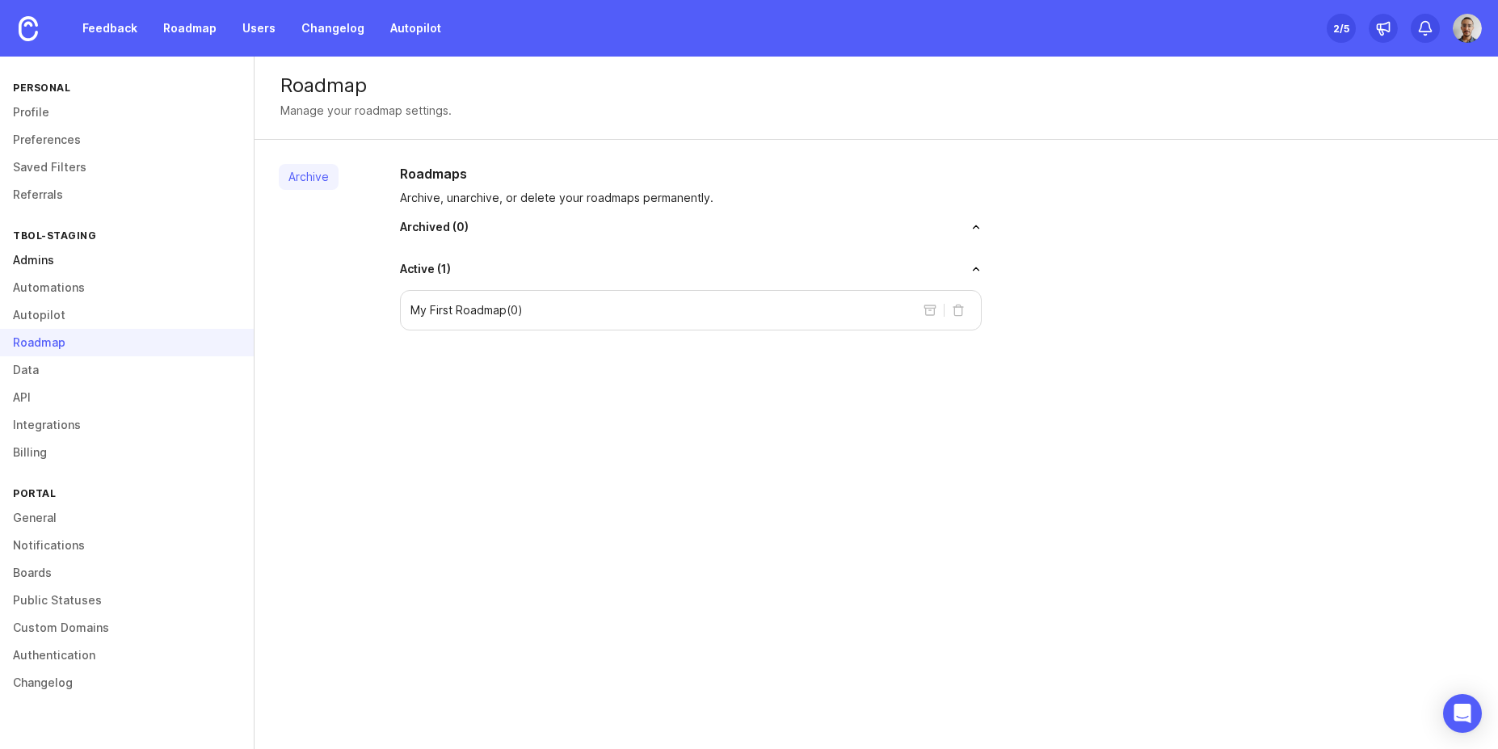
click at [41, 264] on link "Admins" at bounding box center [127, 259] width 254 height 27
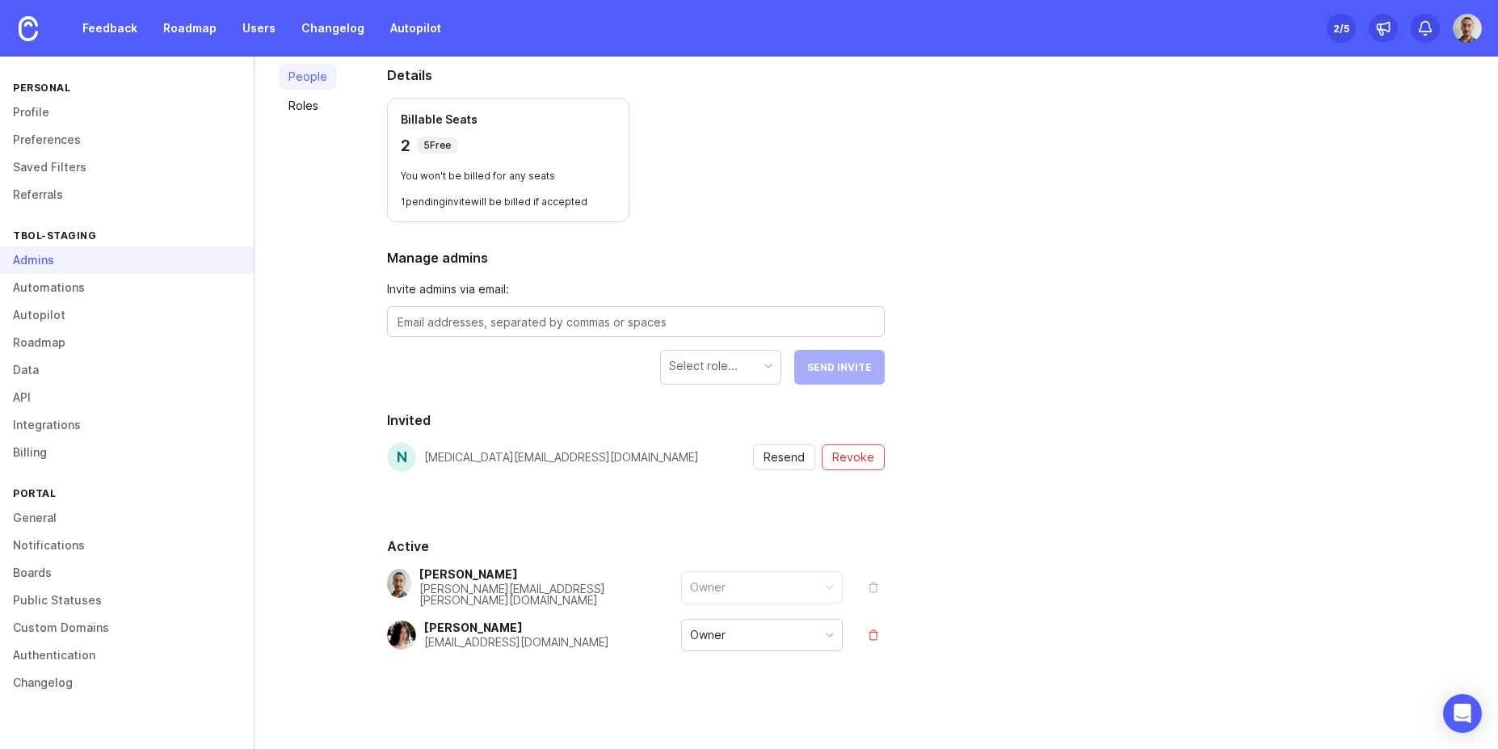
scroll to position [101, 0]
click at [36, 419] on link "Integrations" at bounding box center [127, 424] width 254 height 27
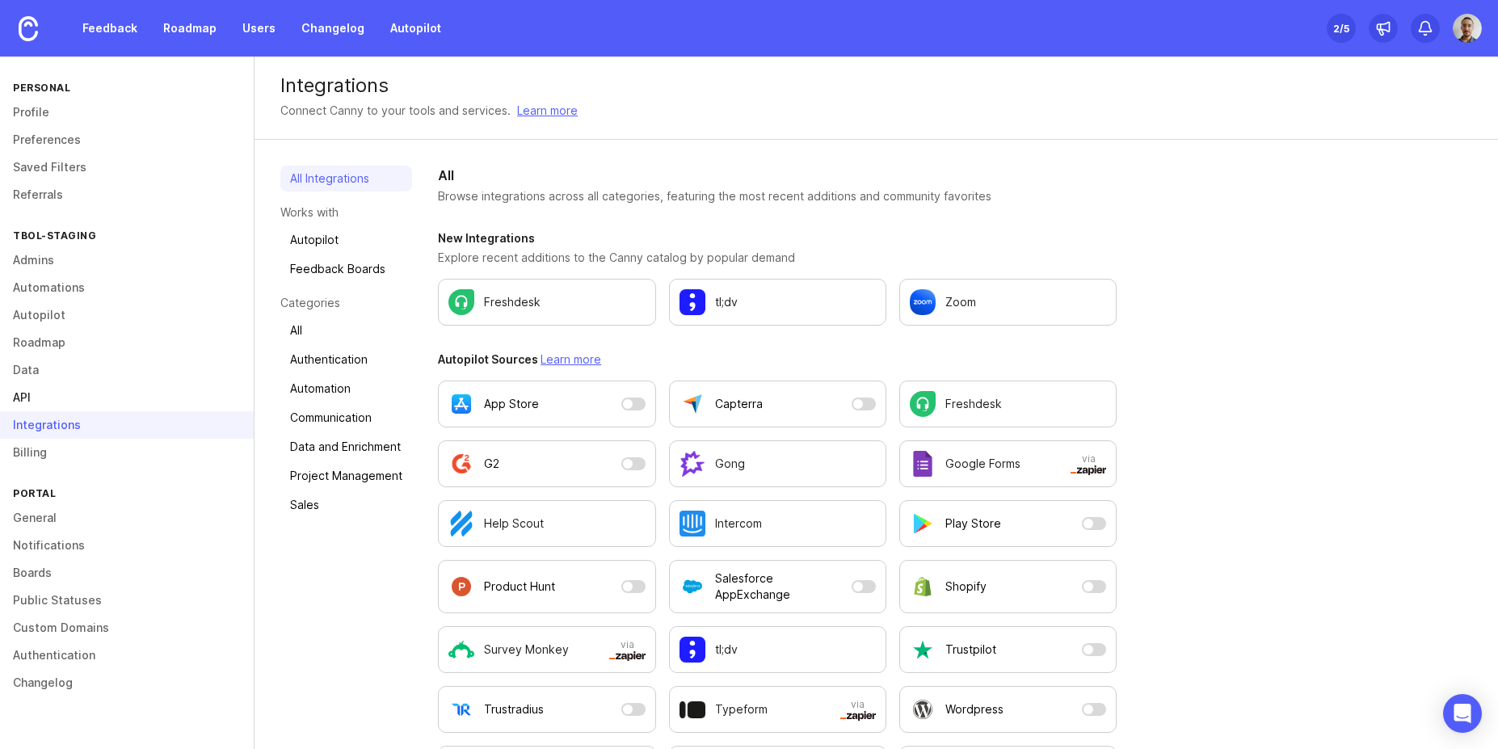
click at [21, 395] on link "API" at bounding box center [127, 397] width 254 height 27
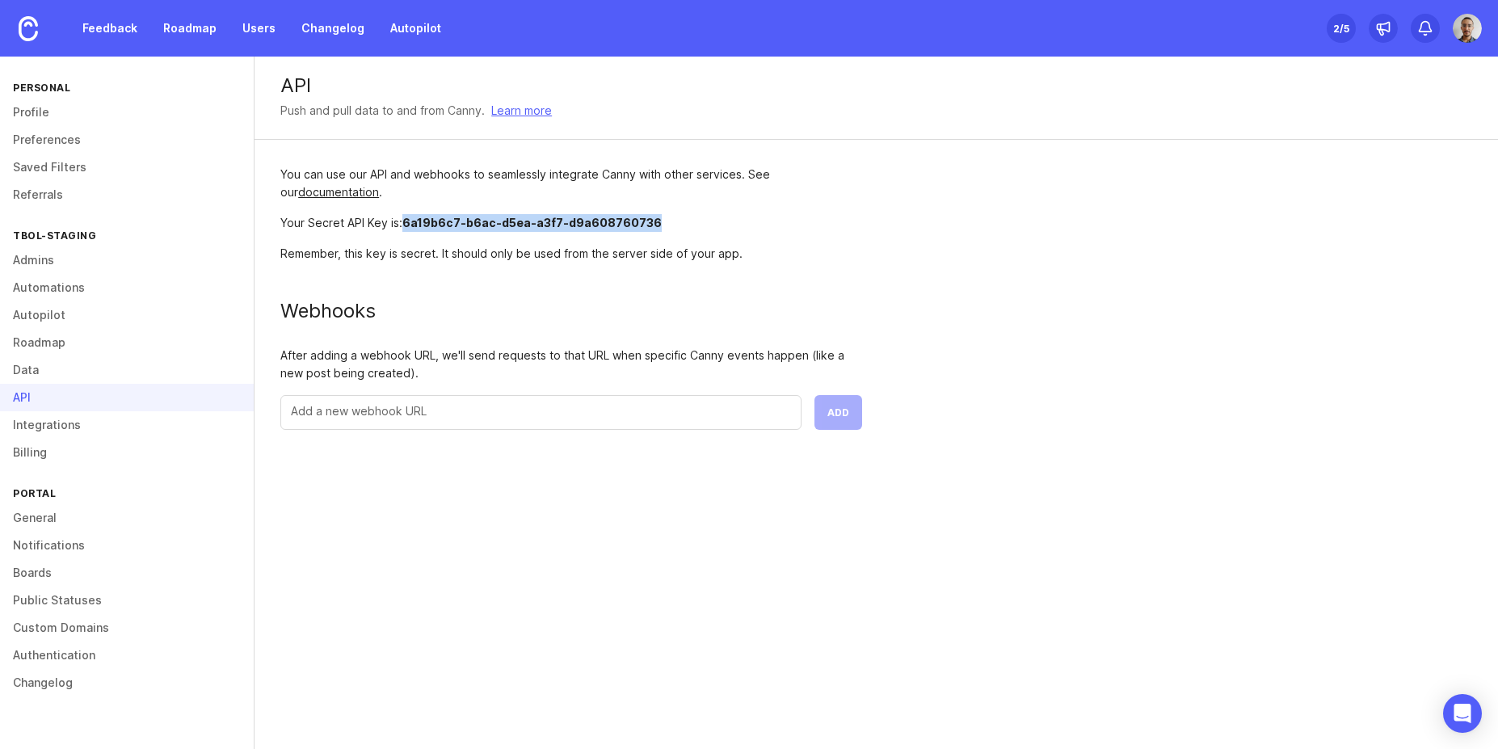
drag, startPoint x: 635, startPoint y: 218, endPoint x: 407, endPoint y: 225, distance: 227.9
click at [407, 225] on div "Your Secret API Key is: 6a19b6c7-b6ac-d5ea-a3f7-d9a608760736" at bounding box center [571, 223] width 582 height 18
copy span "6a19b6c7-b6ac-d5ea-a3f7-d9a608760736"
click at [248, 27] on link "Users" at bounding box center [259, 28] width 53 height 29
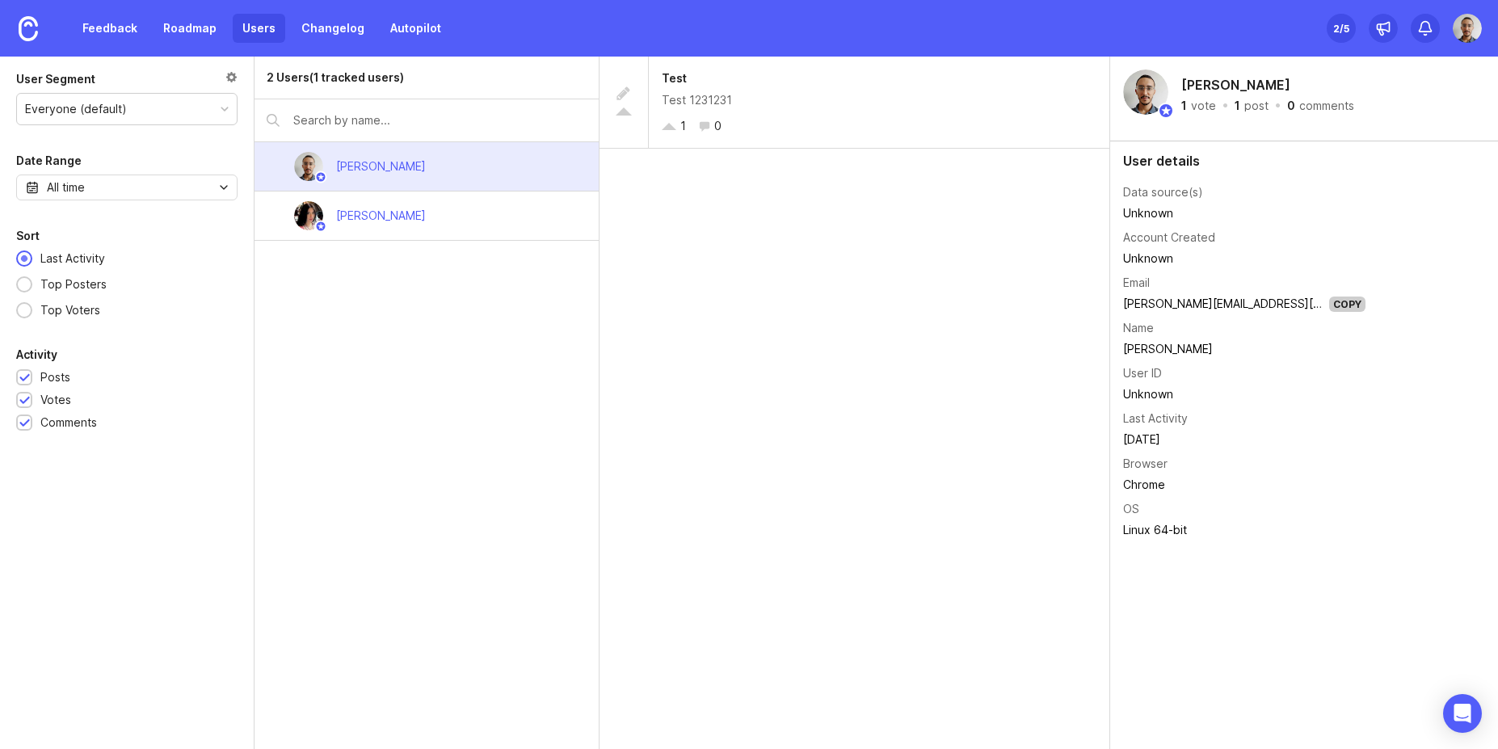
click at [446, 339] on div "2 Users (1 tracked users) Joao Gilberto Sofiia Filippova" at bounding box center [426, 403] width 344 height 692
click at [491, 344] on div "1 User [PERSON_NAME] [PERSON_NAME]" at bounding box center [426, 403] width 344 height 692
click at [256, 36] on link "Users" at bounding box center [259, 28] width 53 height 29
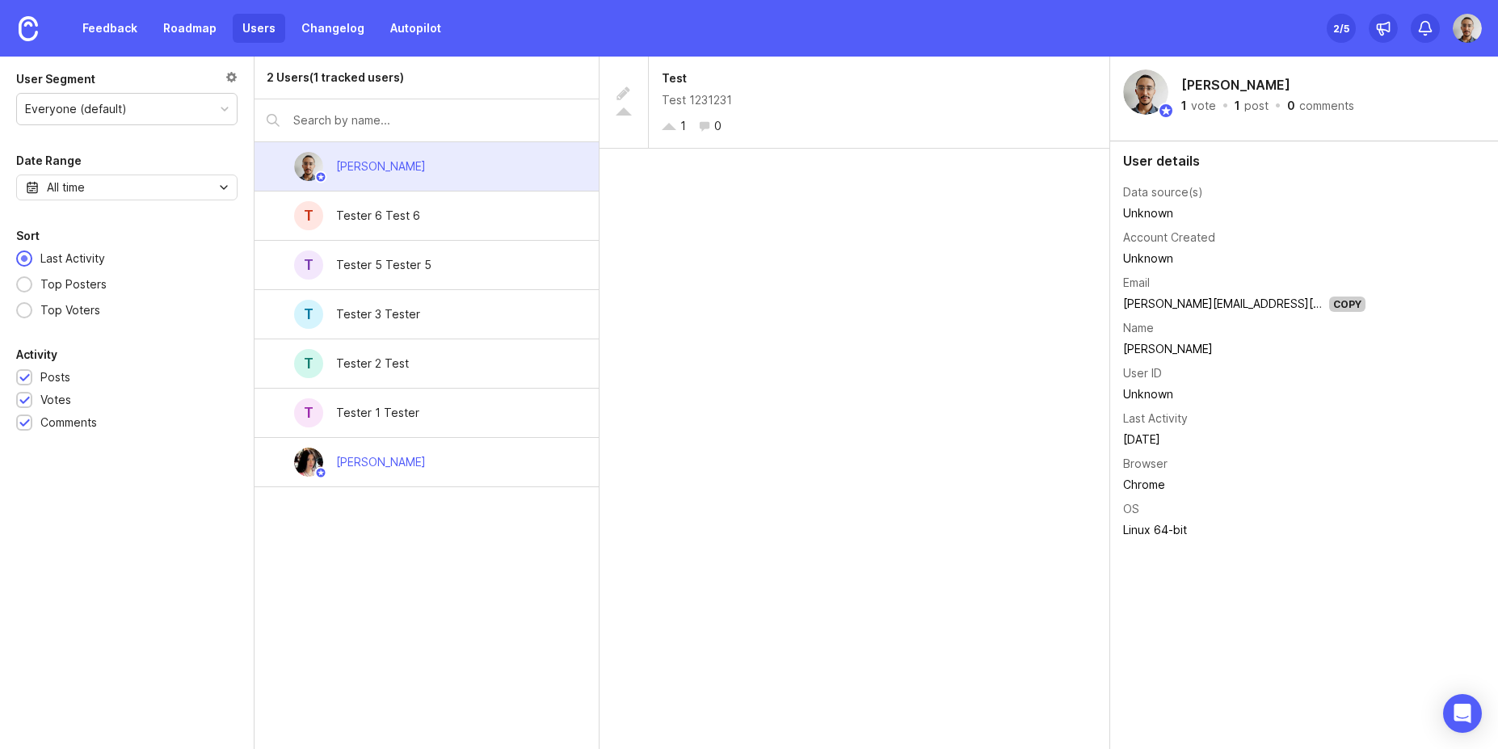
click at [256, 36] on link "Users" at bounding box center [259, 28] width 53 height 29
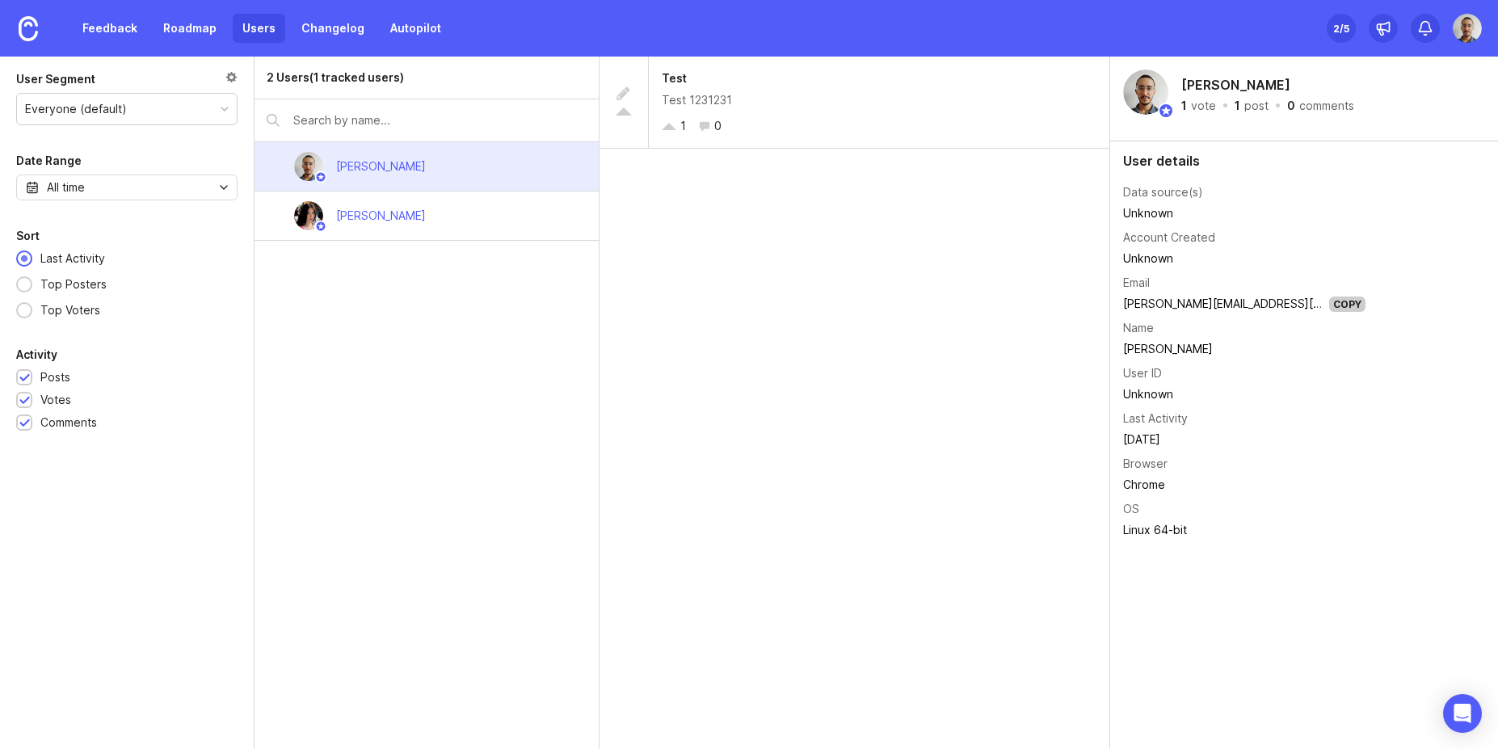
click at [427, 345] on div "2 Users (1 tracked users) [PERSON_NAME] Sofiia [PERSON_NAME]" at bounding box center [426, 403] width 344 height 692
click at [348, 120] on input "text" at bounding box center [439, 120] width 292 height 18
click at [477, 422] on div "2 Users (1 tracked users) [PERSON_NAME] Sofiia [PERSON_NAME]" at bounding box center [426, 403] width 344 height 692
drag, startPoint x: 386, startPoint y: 343, endPoint x: 347, endPoint y: 373, distance: 50.1
click at [347, 373] on div "2 Users (1 tracked users) Joao Gilberto Sofiia Filippova" at bounding box center [426, 403] width 344 height 692
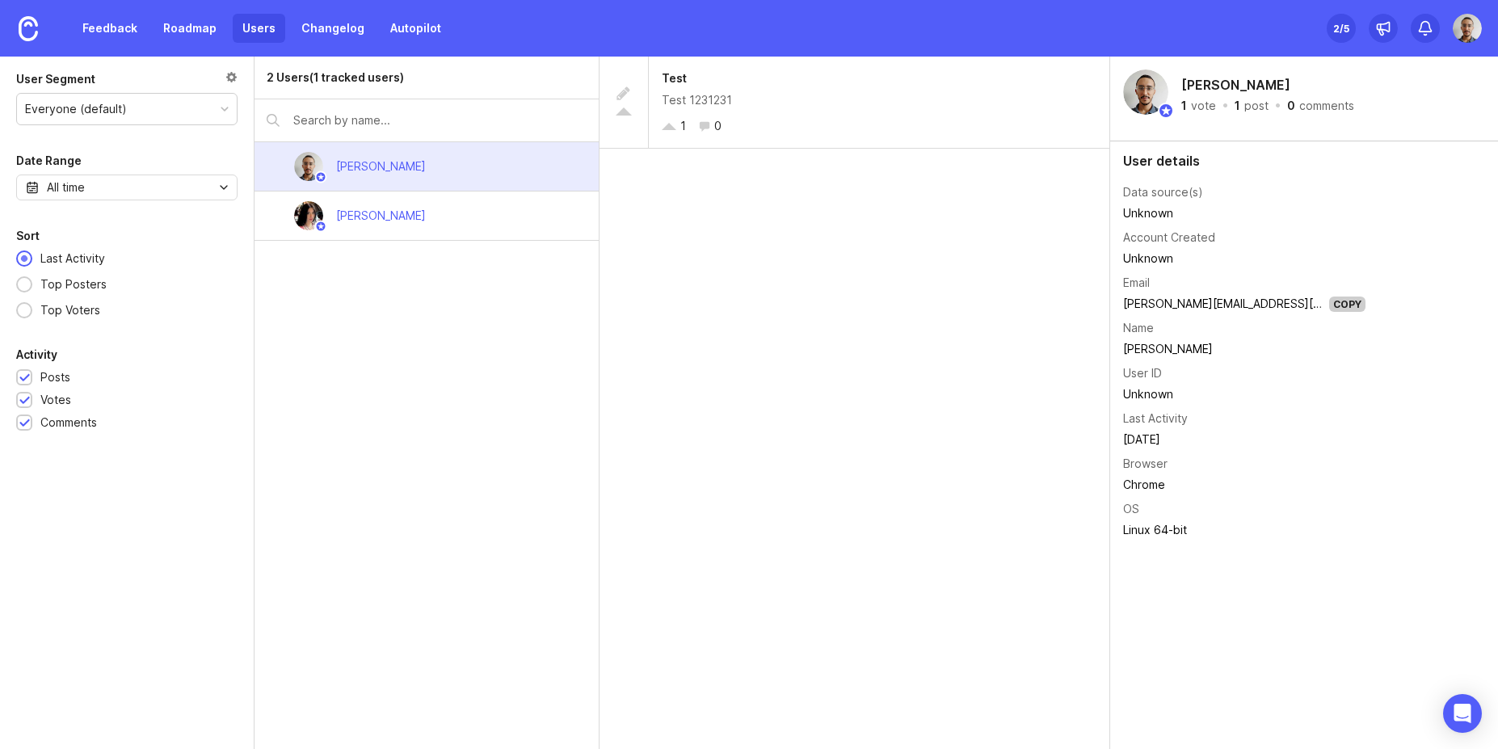
click at [301, 557] on div "2 Users (1 tracked users) Joao Gilberto Sofiia Filippova" at bounding box center [426, 403] width 344 height 692
click at [1342, 24] on div "2 /5" at bounding box center [1341, 28] width 16 height 23
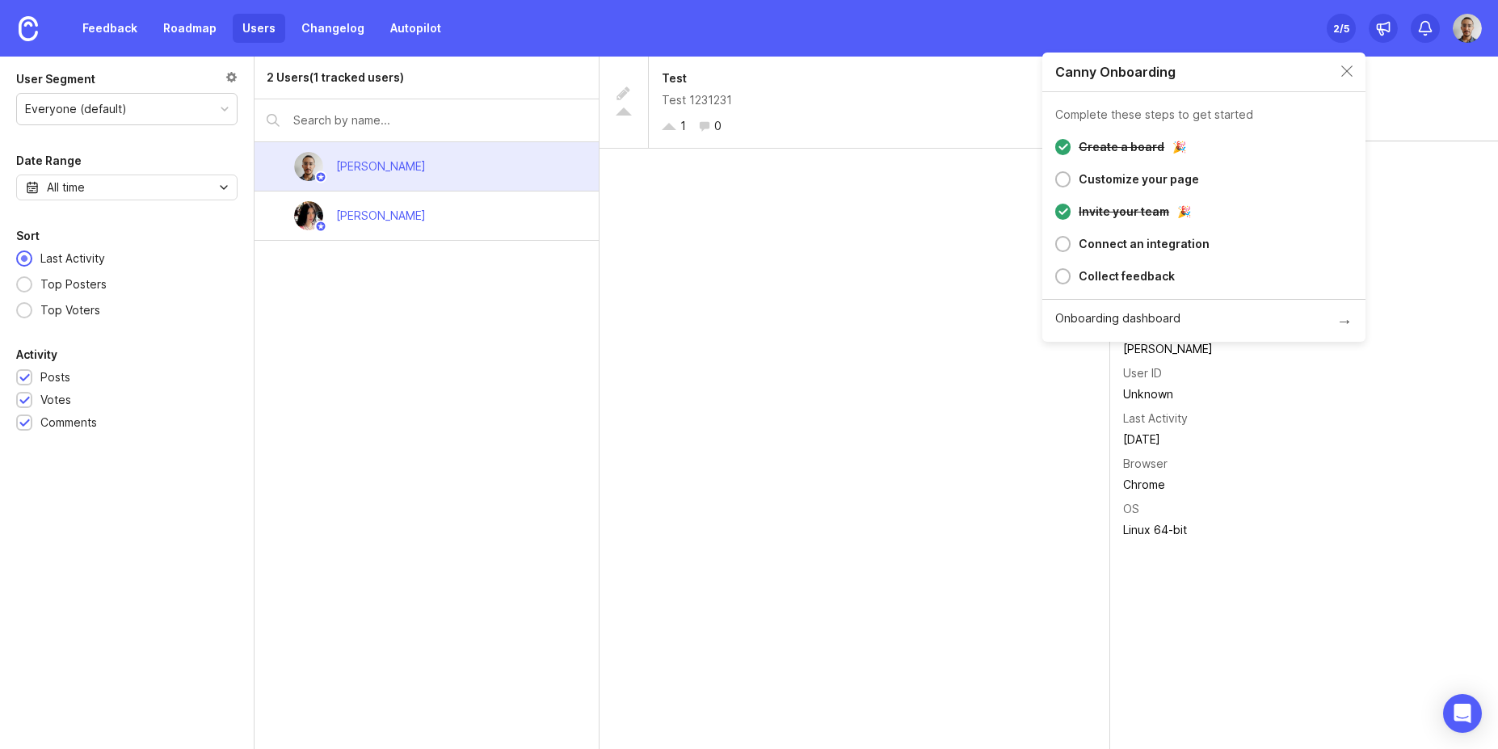
click at [1126, 209] on div "Invite your team" at bounding box center [1124, 211] width 90 height 19
drag, startPoint x: 1126, startPoint y: 209, endPoint x: 1101, endPoint y: 302, distance: 96.2
click at [1125, 212] on div "Invite your team" at bounding box center [1124, 211] width 90 height 19
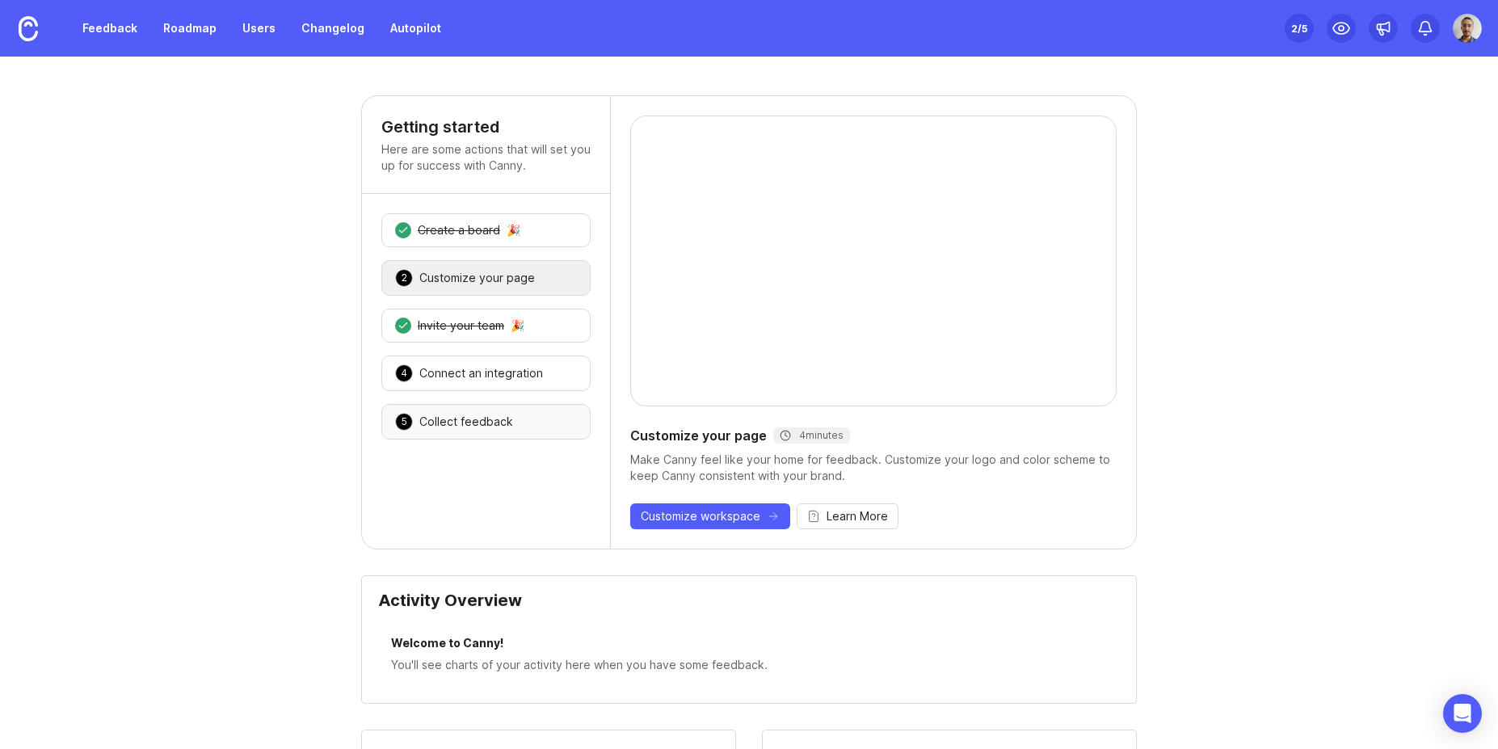
click at [448, 420] on div "Collect feedback" at bounding box center [466, 422] width 94 height 16
click at [463, 417] on div "Collect feedback" at bounding box center [466, 422] width 94 height 16
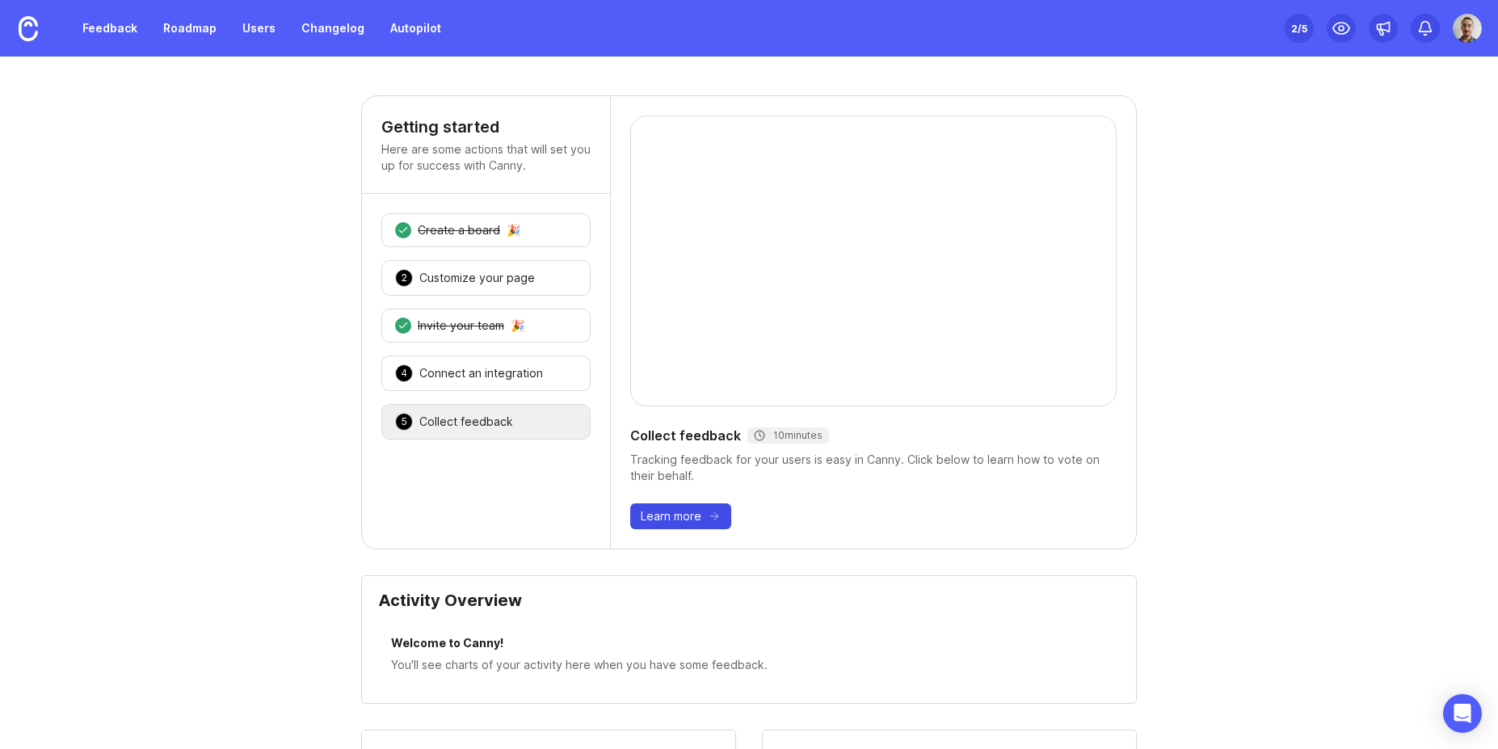
click at [669, 510] on span "Learn more" at bounding box center [671, 516] width 61 height 16
click at [436, 378] on div "Connect an integration" at bounding box center [481, 373] width 124 height 16
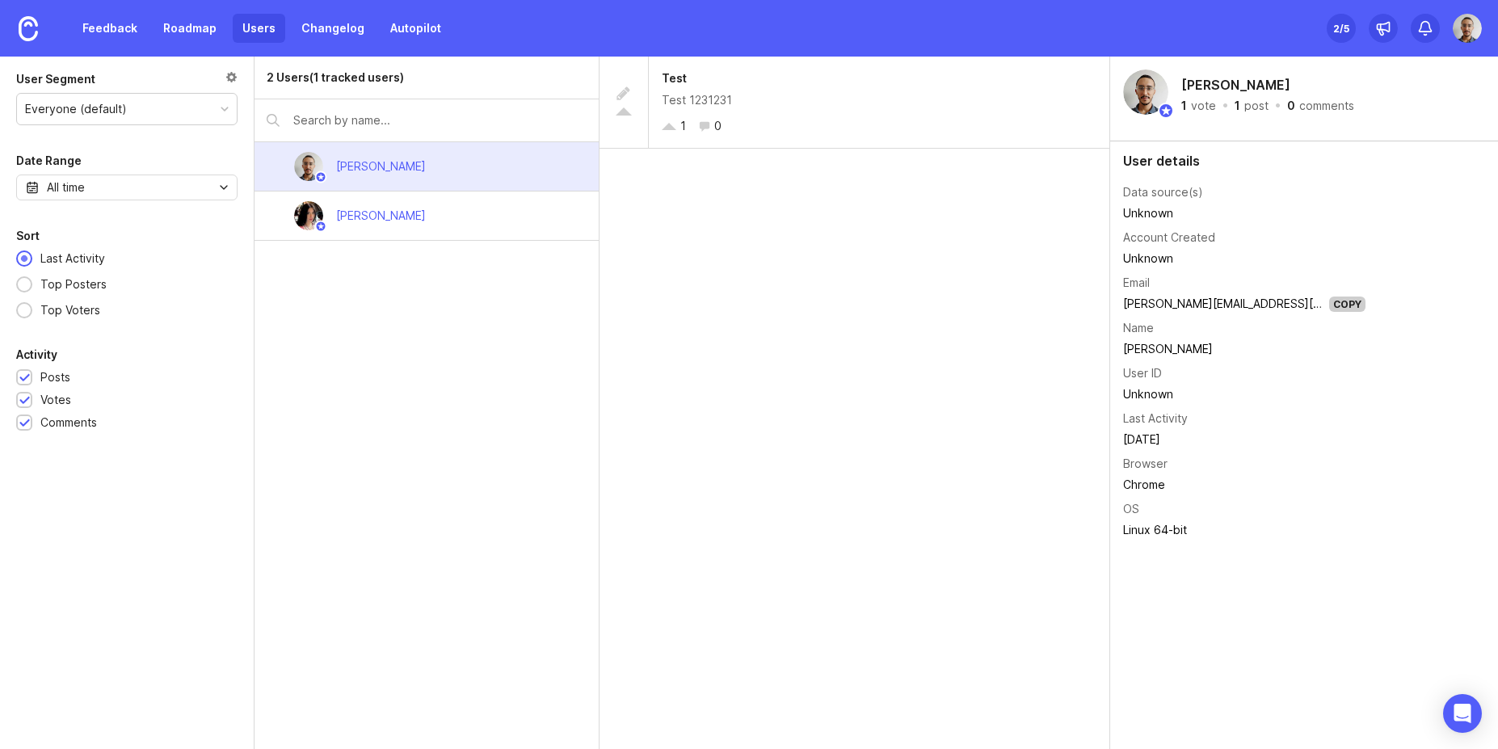
click at [492, 313] on div "2 Users (1 tracked users) Joao Gilberto Sofiia Filippova" at bounding box center [426, 403] width 344 height 692
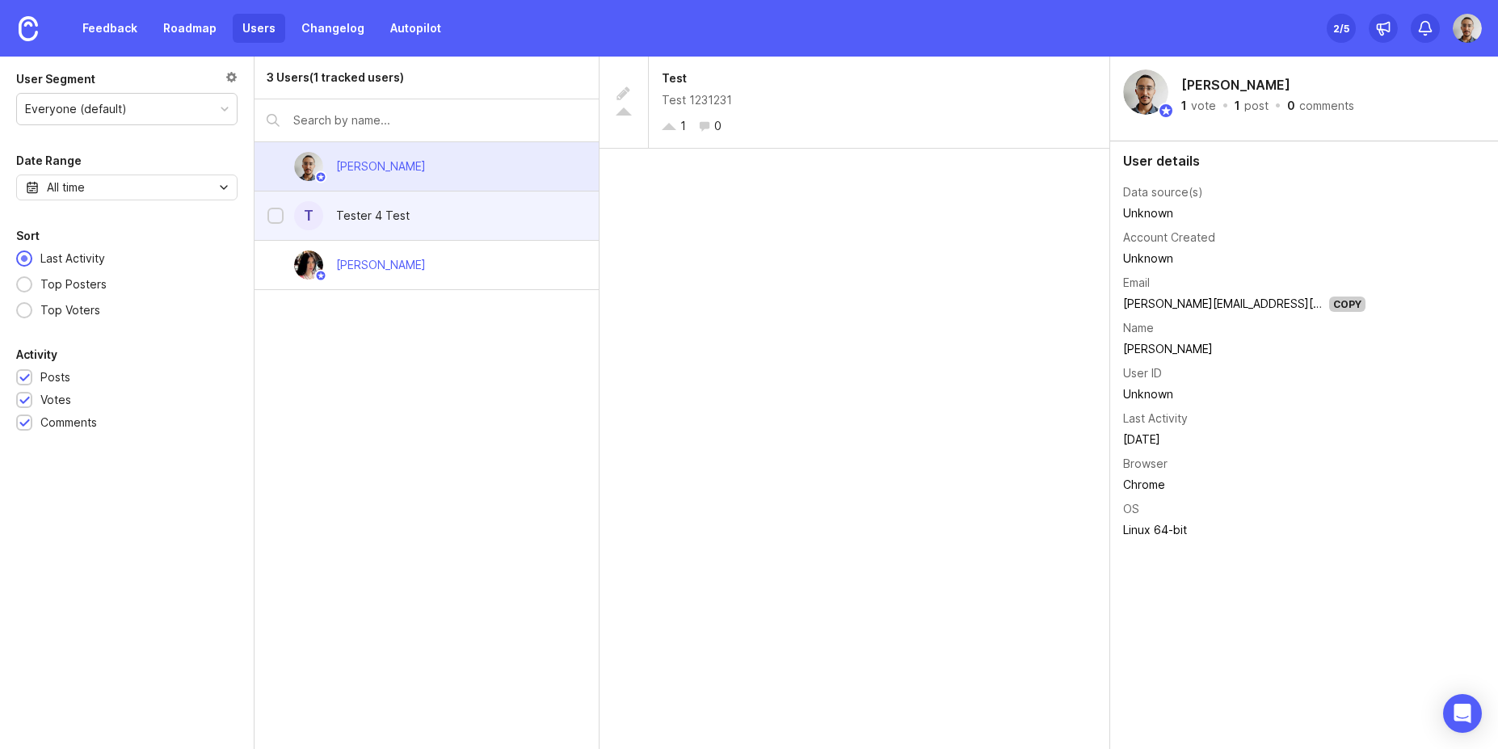
click at [385, 214] on div "Tester 4 Test" at bounding box center [373, 216] width 74 height 18
